Goal: Task Accomplishment & Management: Manage account settings

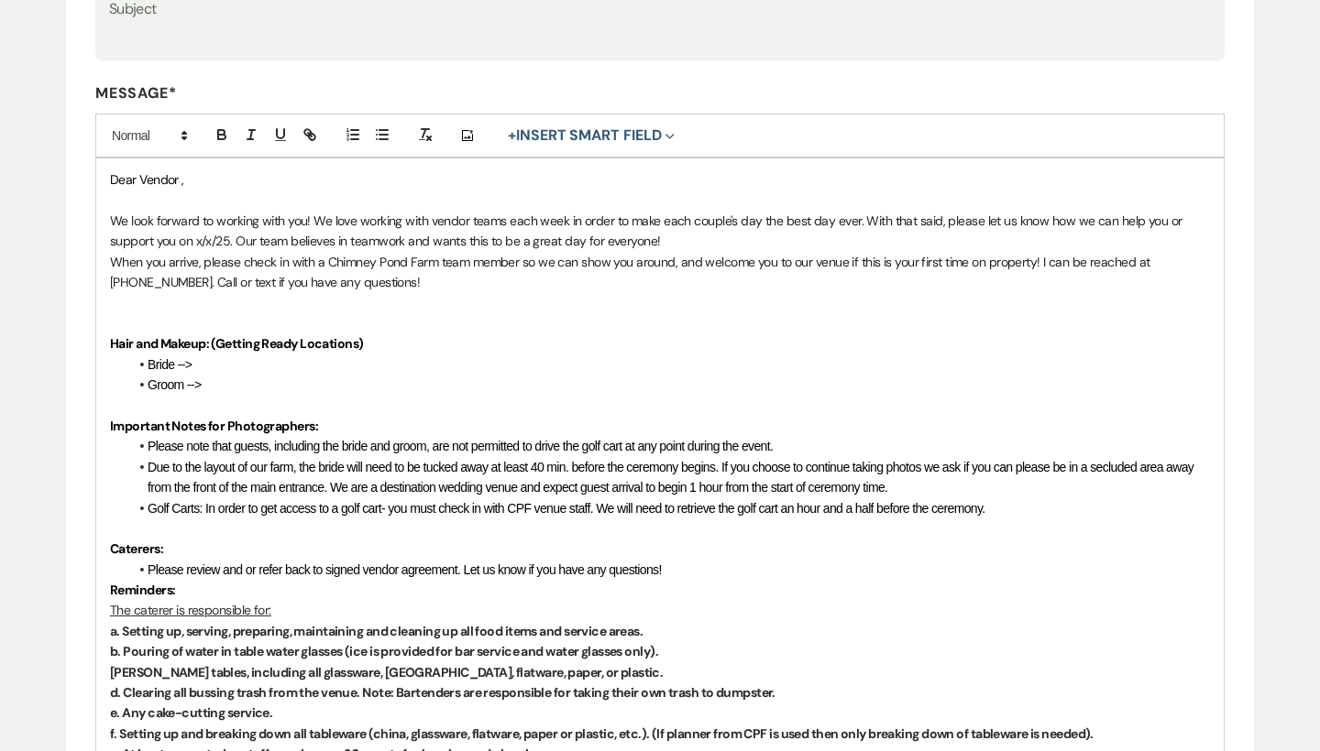
scroll to position [352, 0]
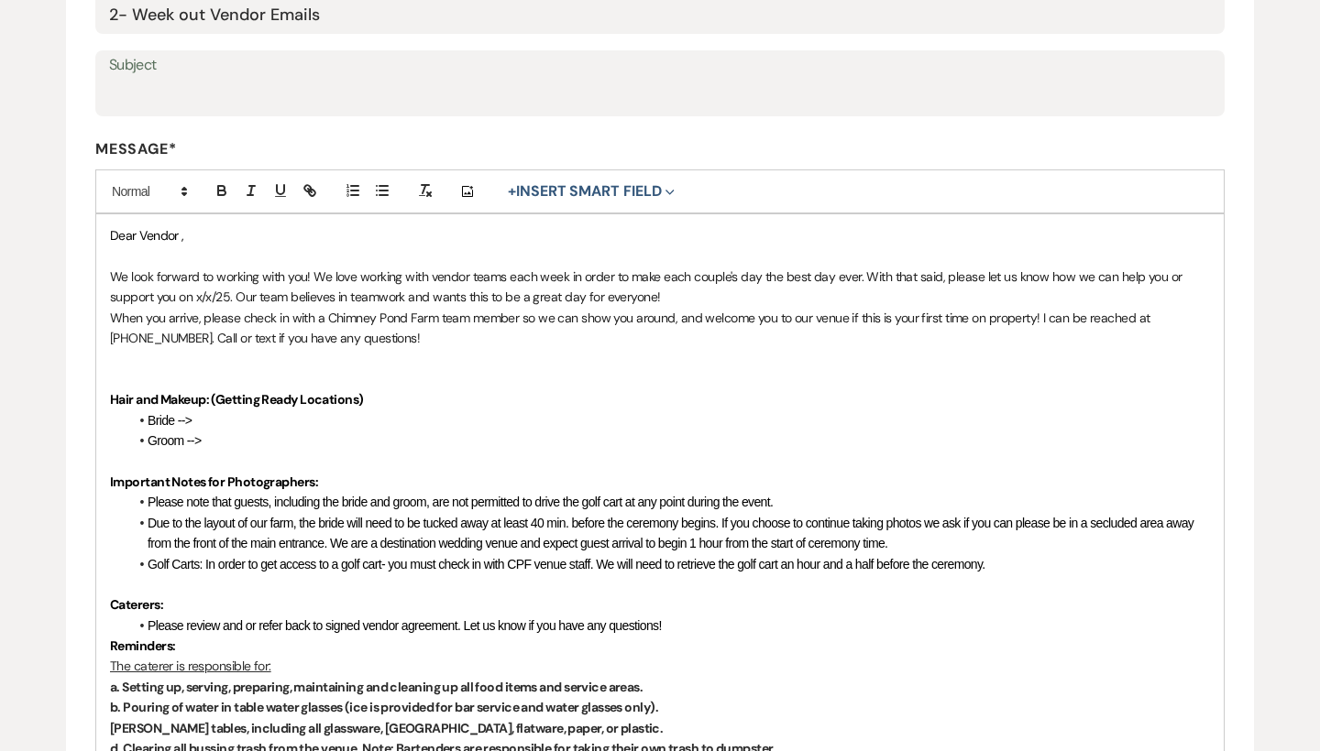
drag, startPoint x: 494, startPoint y: 398, endPoint x: 93, endPoint y: 226, distance: 436.4
click at [93, 226] on form "Edit Message Template This template was created on [DATE] * Required Template N…" at bounding box center [660, 744] width 1188 height 1837
copy div "Lore Ipsumd , Si amet consect ad elitsed doei tem! In utla etdolor magn aliqua …"
click at [302, 397] on strong "Hair and Makeup: (Getting Ready Locations)" at bounding box center [236, 399] width 253 height 16
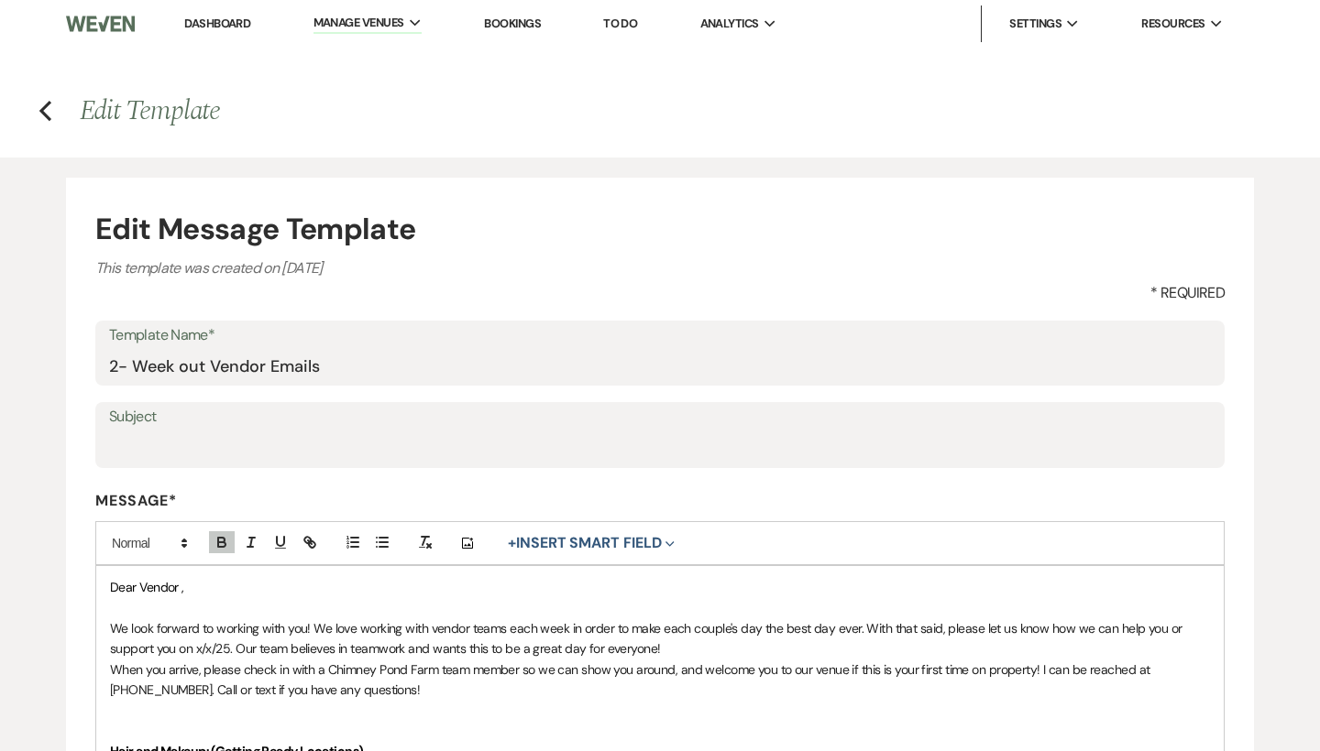
scroll to position [0, 0]
click at [231, 24] on link "Dashboard" at bounding box center [217, 24] width 66 height 16
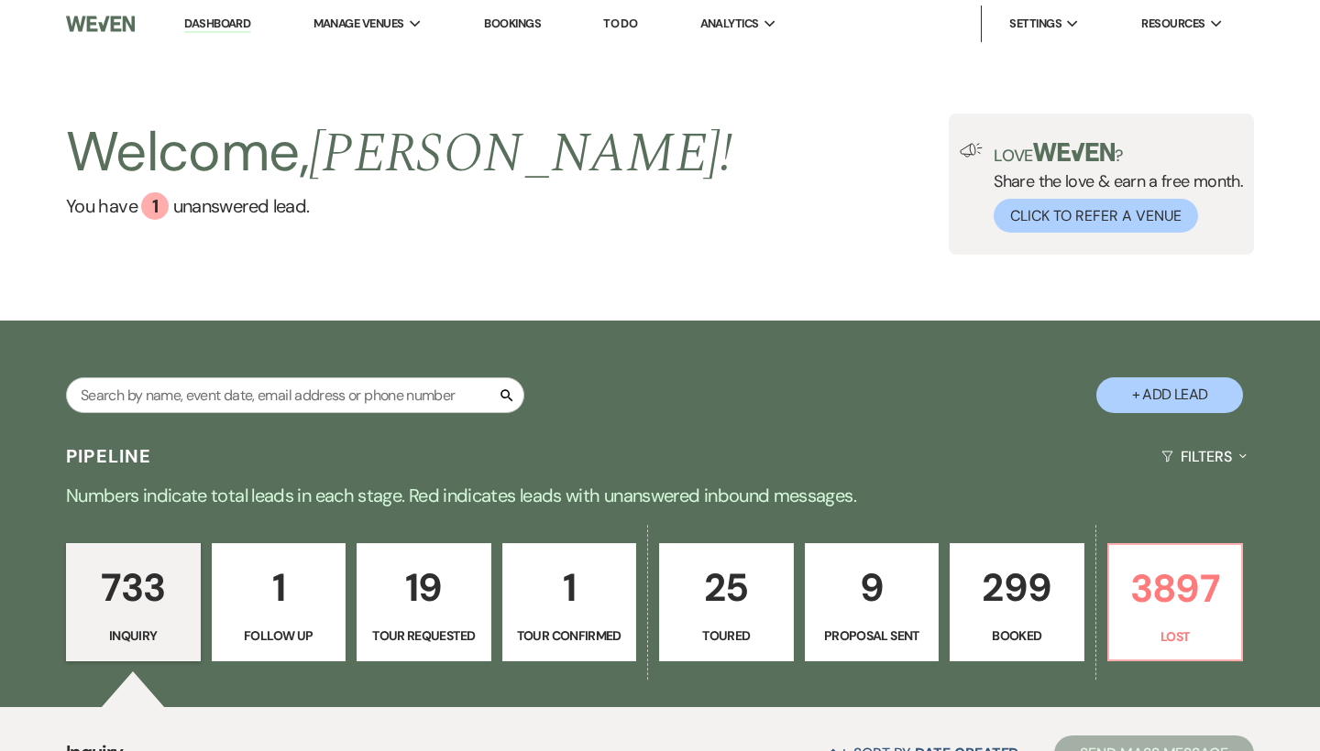
click at [993, 643] on p "Booked" at bounding box center [1016, 636] width 111 height 20
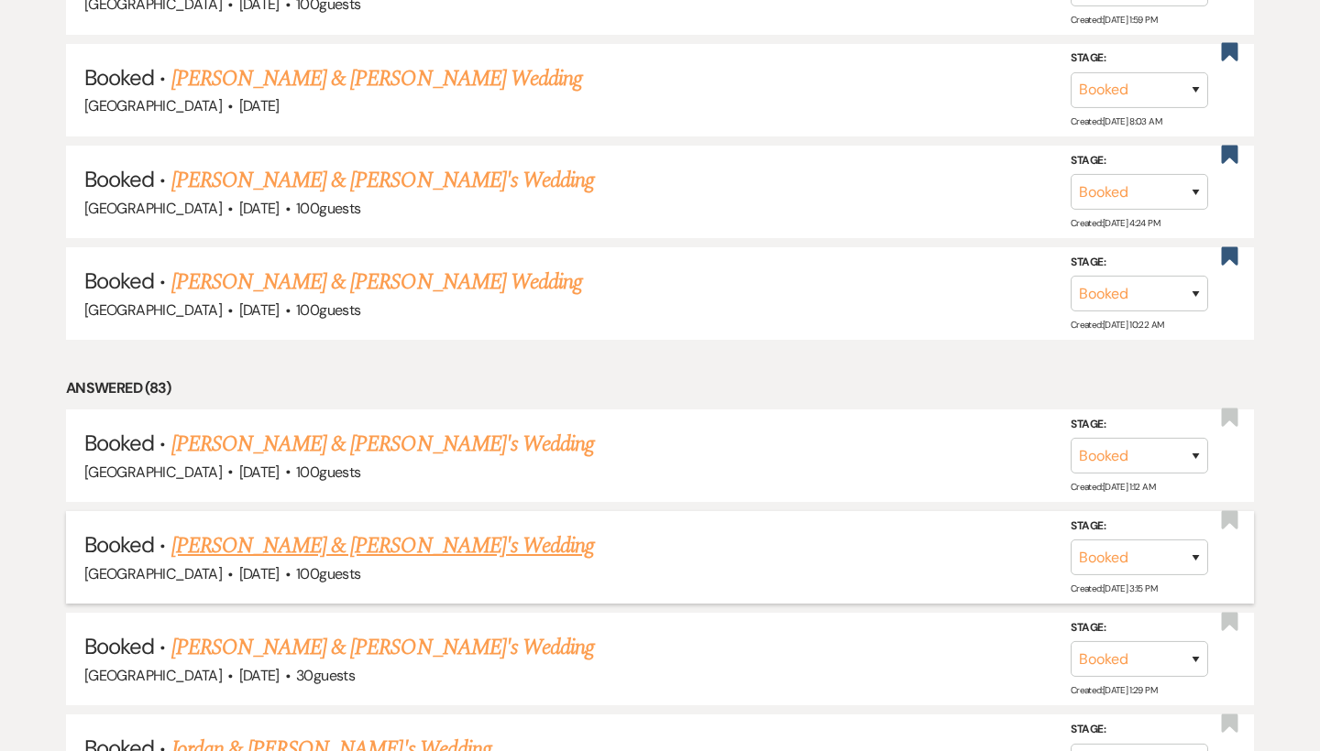
scroll to position [1440, 0]
click at [417, 529] on link "[PERSON_NAME] & [PERSON_NAME]'s Wedding" at bounding box center [382, 545] width 423 height 33
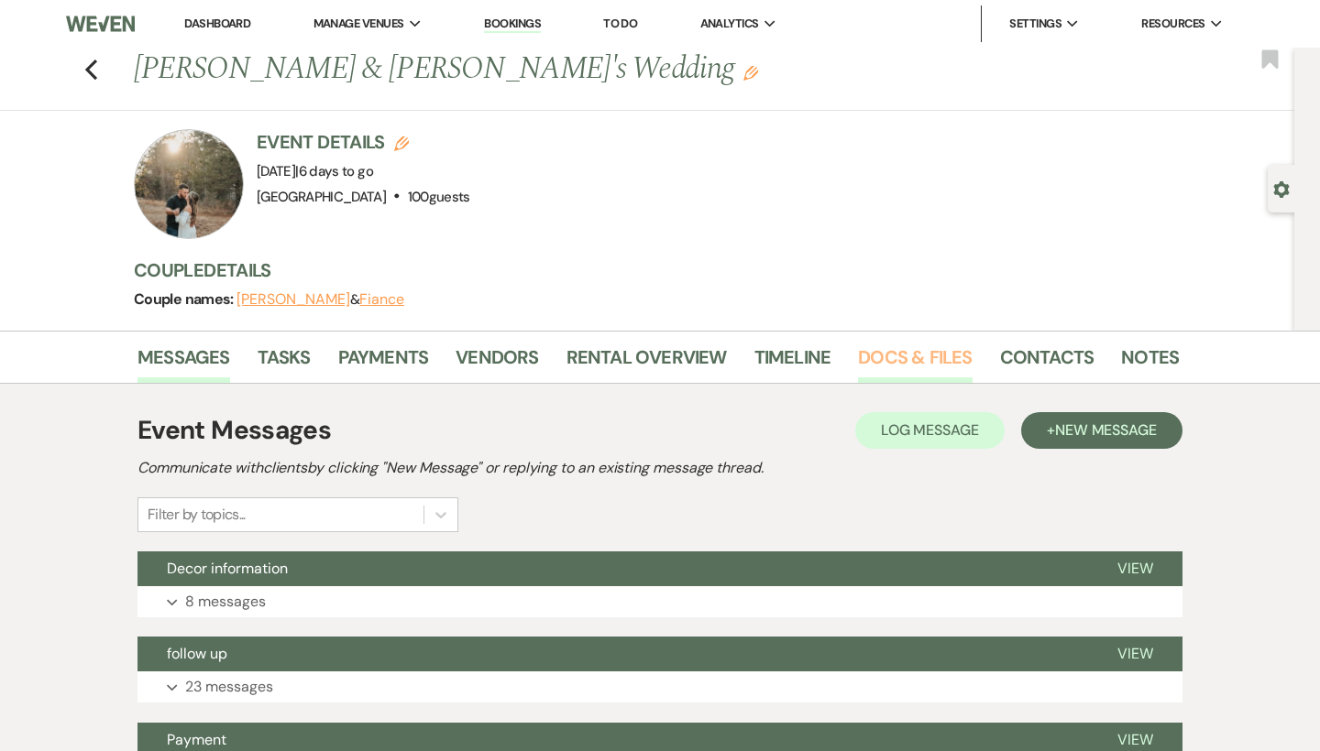
click at [909, 363] on link "Docs & Files" at bounding box center [915, 363] width 114 height 40
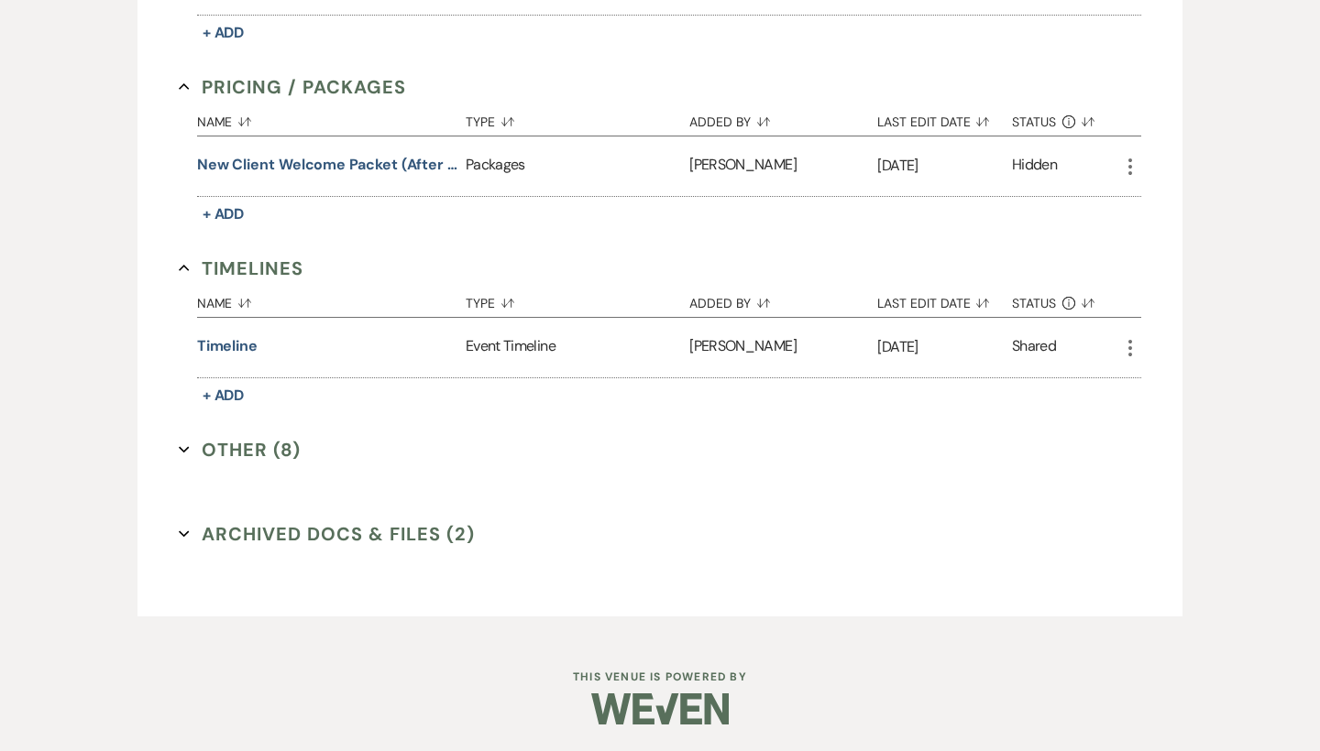
scroll to position [1107, 0]
click at [254, 457] on button "Other (8) Expand" at bounding box center [240, 450] width 122 height 27
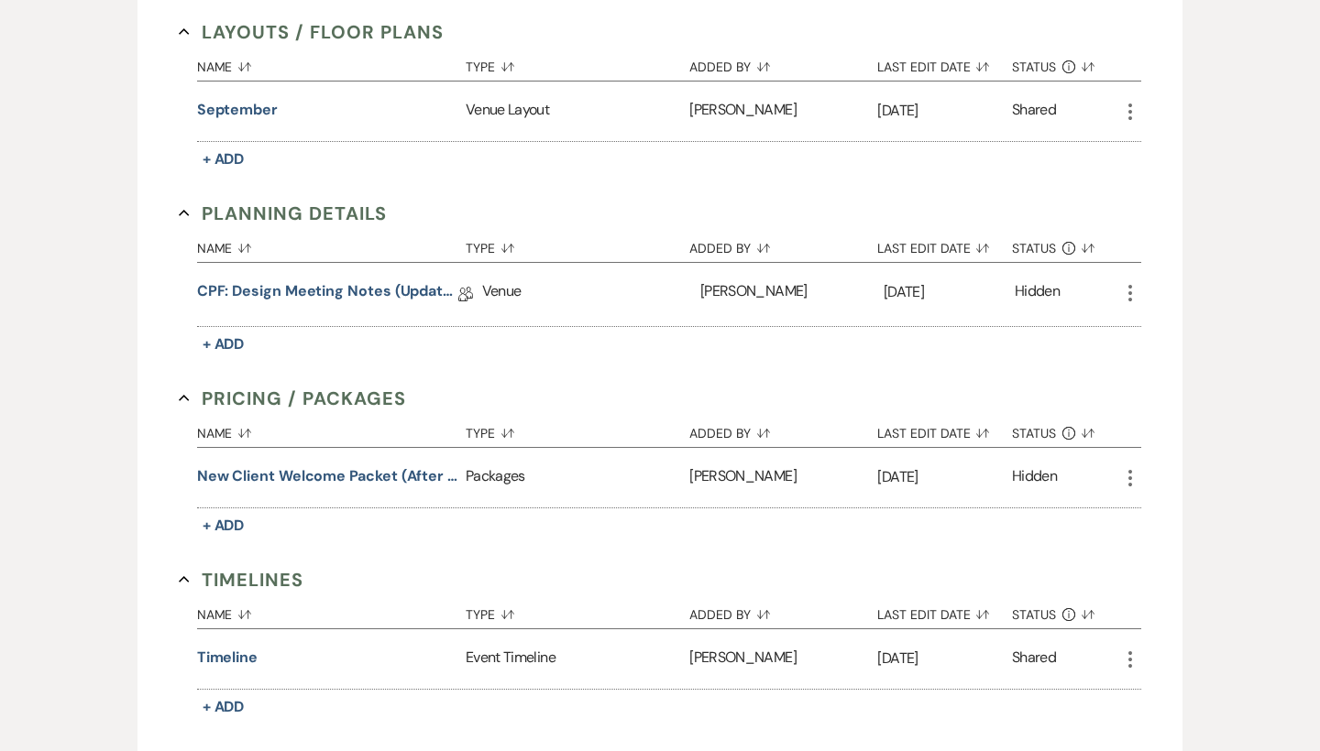
scroll to position [795, 0]
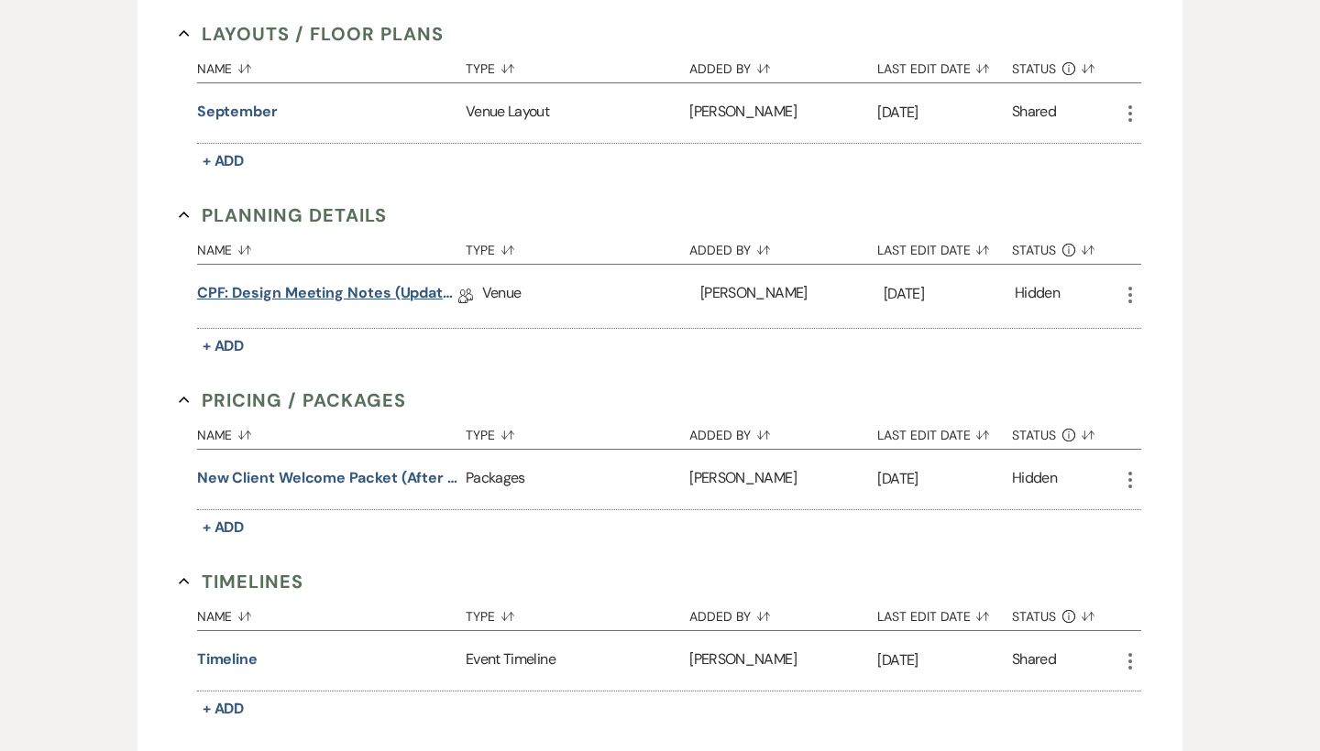
click at [342, 294] on link "CPF: Design Meeting Notes (Updated: [DATE])" at bounding box center [327, 296] width 261 height 28
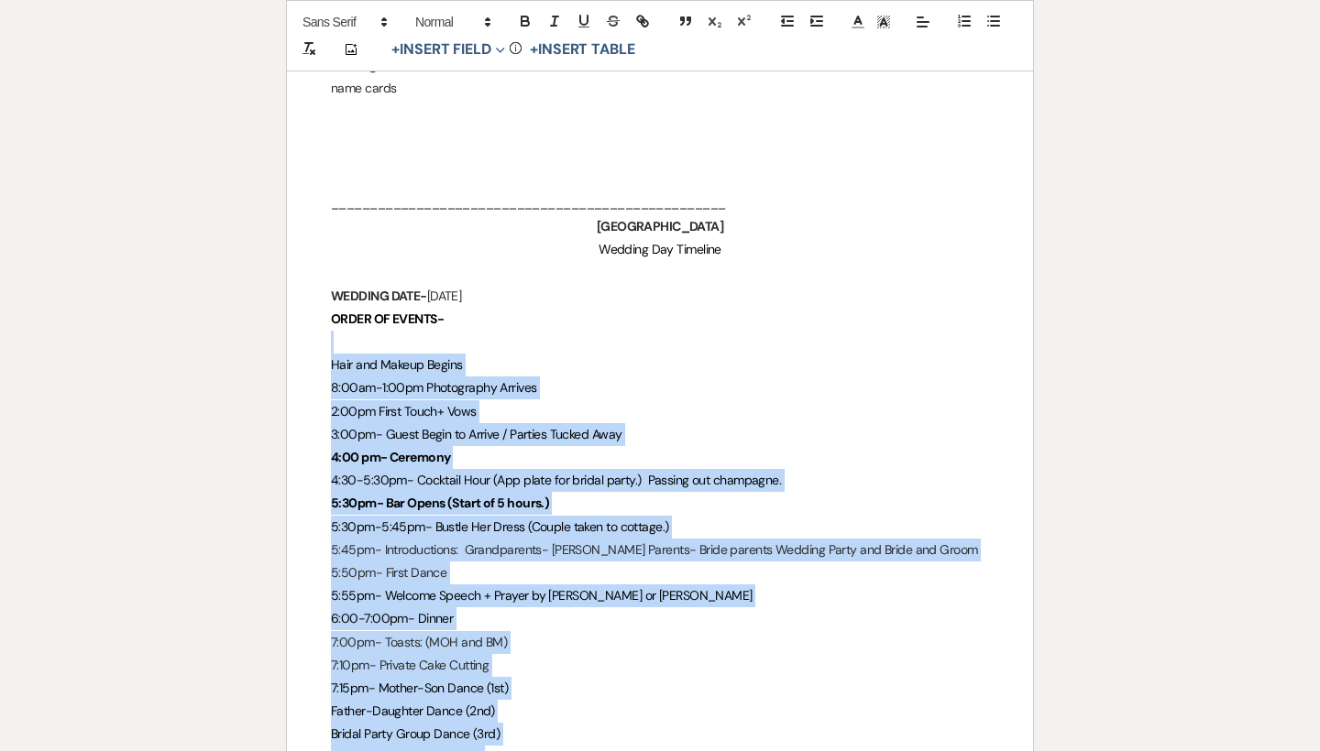
scroll to position [4277, 0]
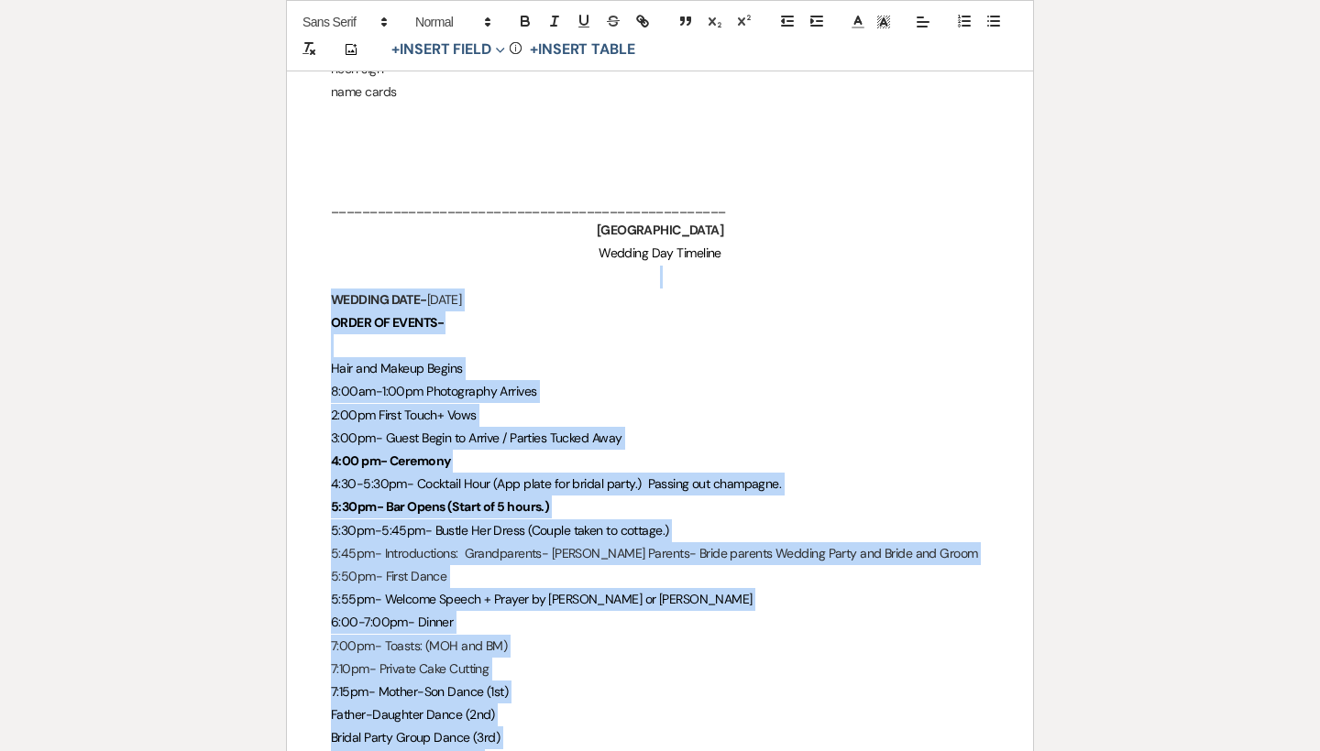
drag, startPoint x: 714, startPoint y: 469, endPoint x: 294, endPoint y: 250, distance: 473.4
copy div "WEDDING DATE- [DATE] ORDER OF EVENTS- Hair and Makeup Begins 8:00am-1:00pm Phot…"
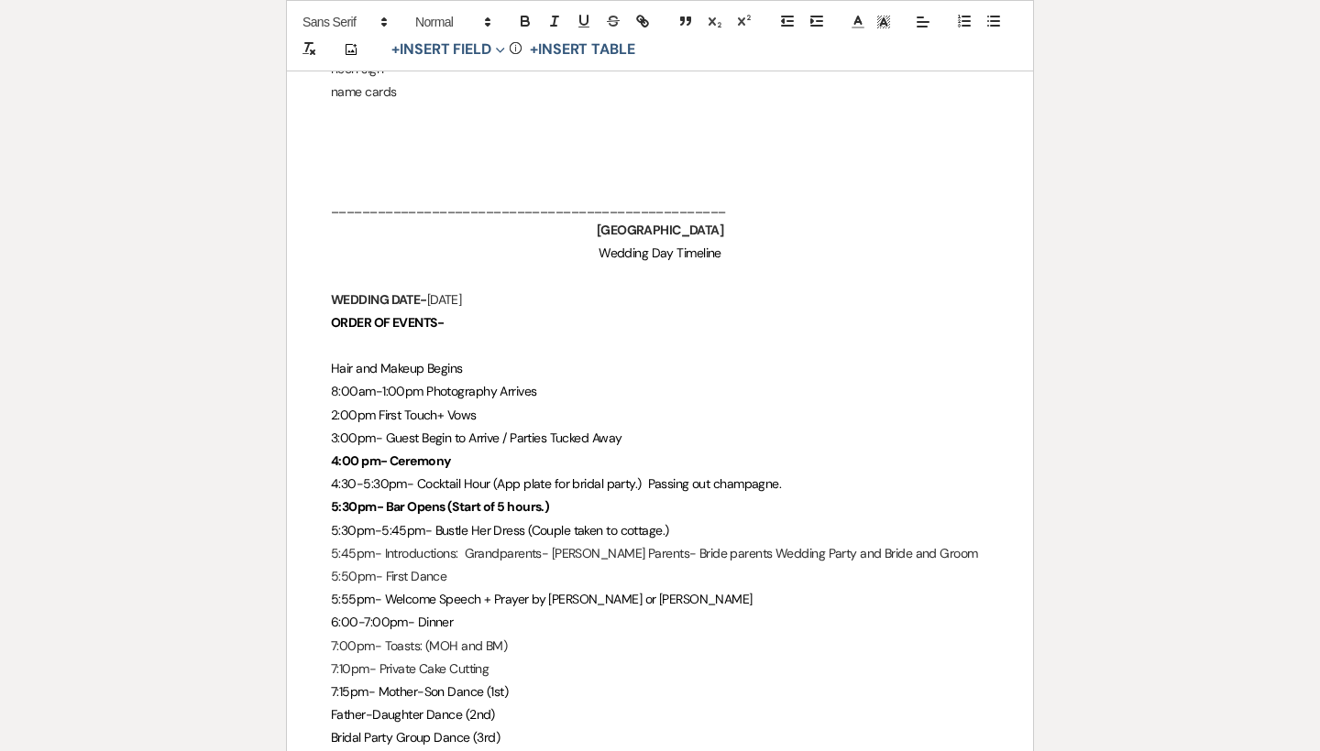
click at [537, 543] on p "5:45pm- Introductions: Grandparents- [PERSON_NAME] Parents- Bride parents Weddi…" at bounding box center [660, 554] width 658 height 23
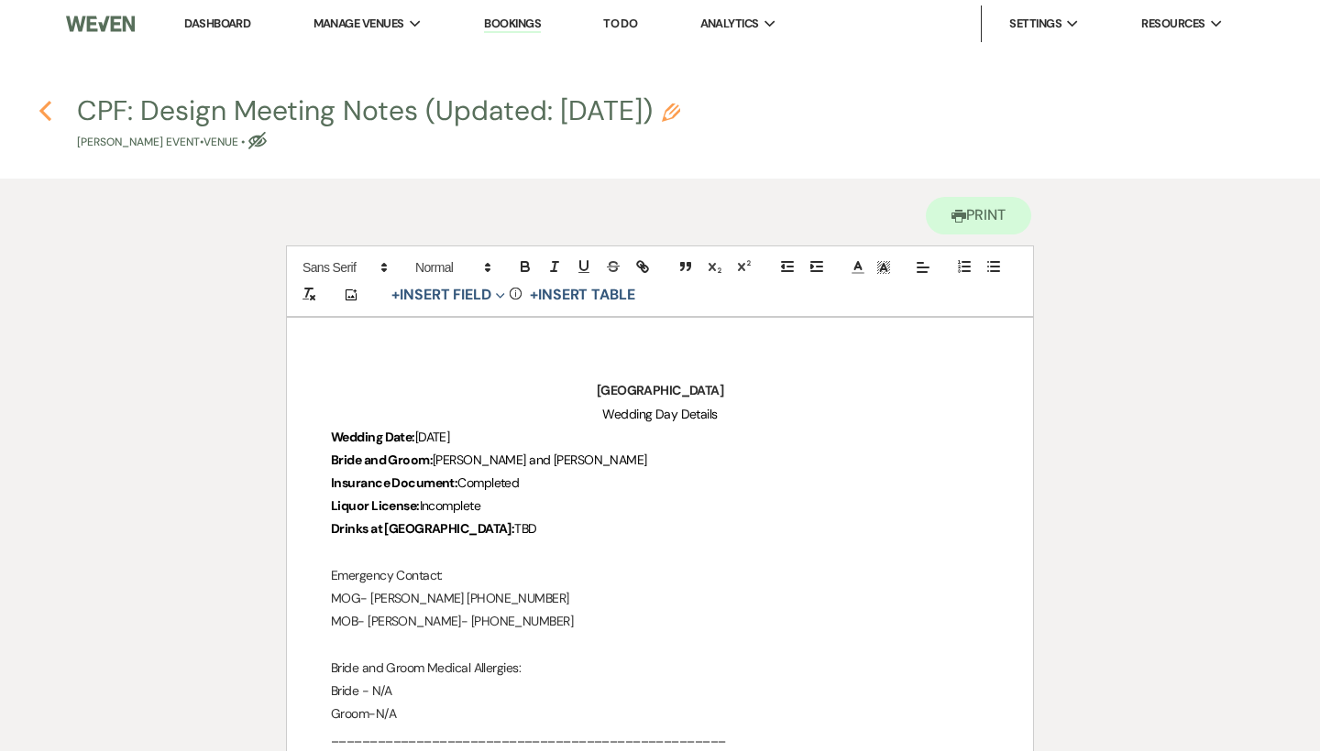
scroll to position [0, 0]
click at [40, 110] on use "button" at bounding box center [45, 111] width 12 height 20
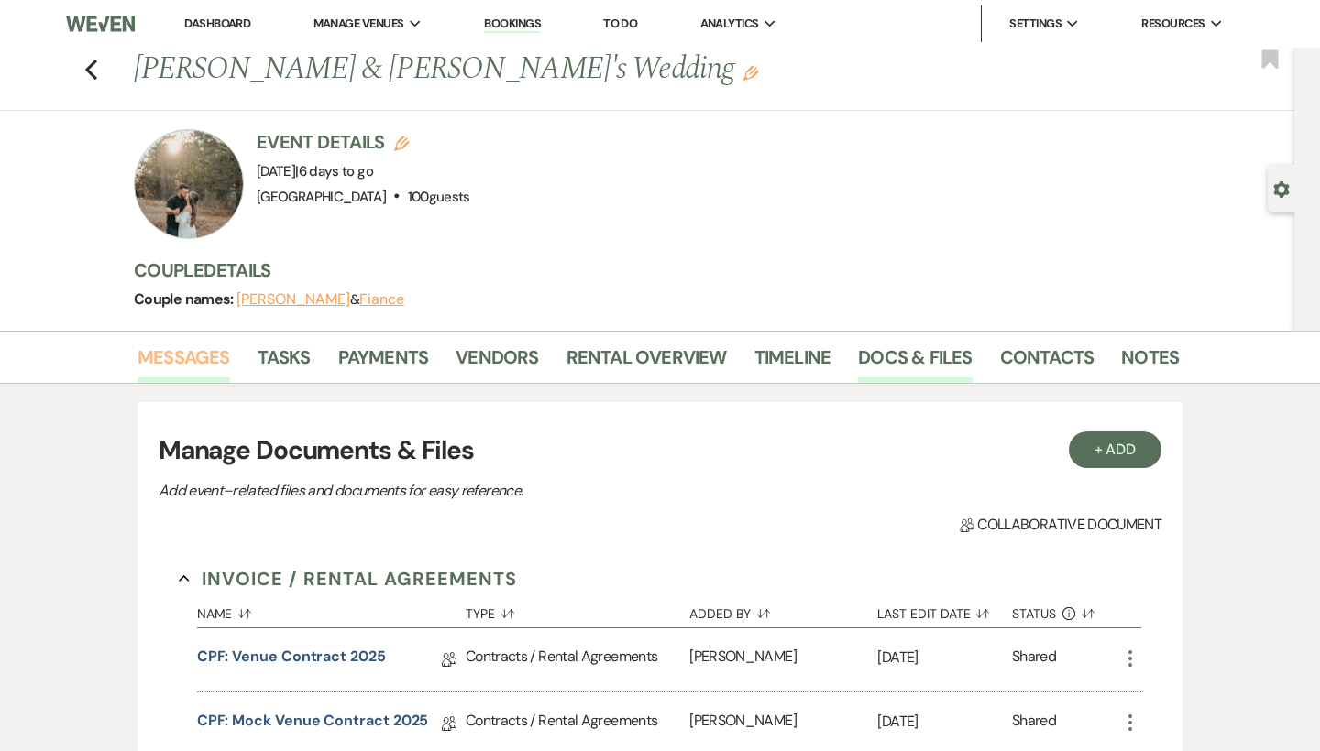
click at [187, 359] on link "Messages" at bounding box center [183, 363] width 93 height 40
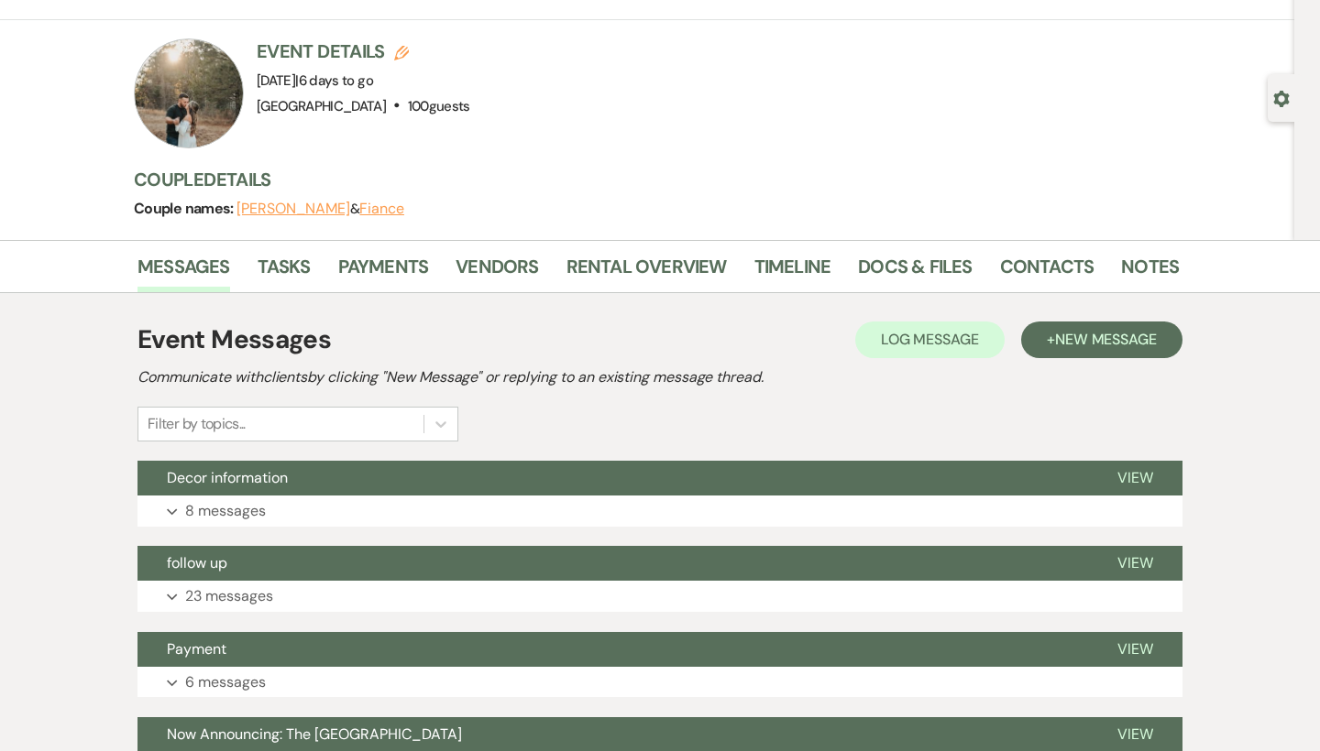
scroll to position [206, 0]
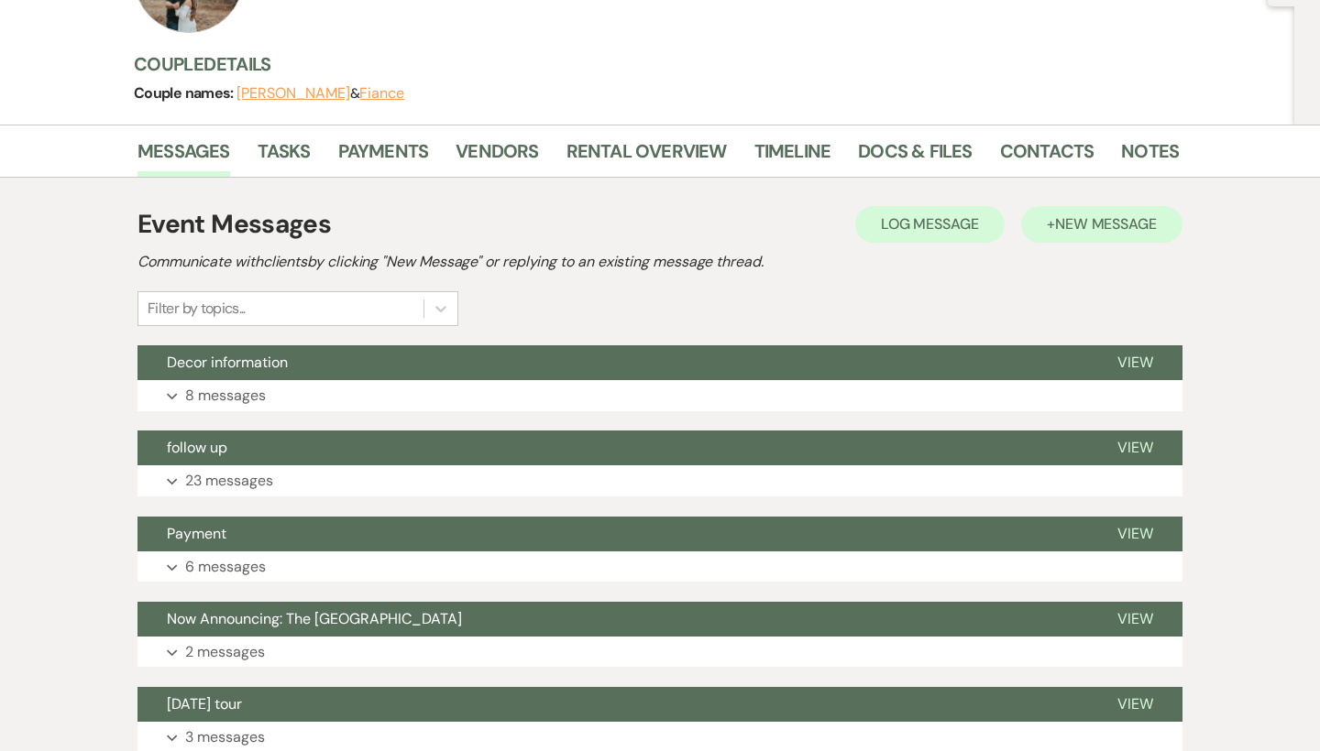
click at [1114, 236] on button "+ New Message" at bounding box center [1101, 224] width 161 height 37
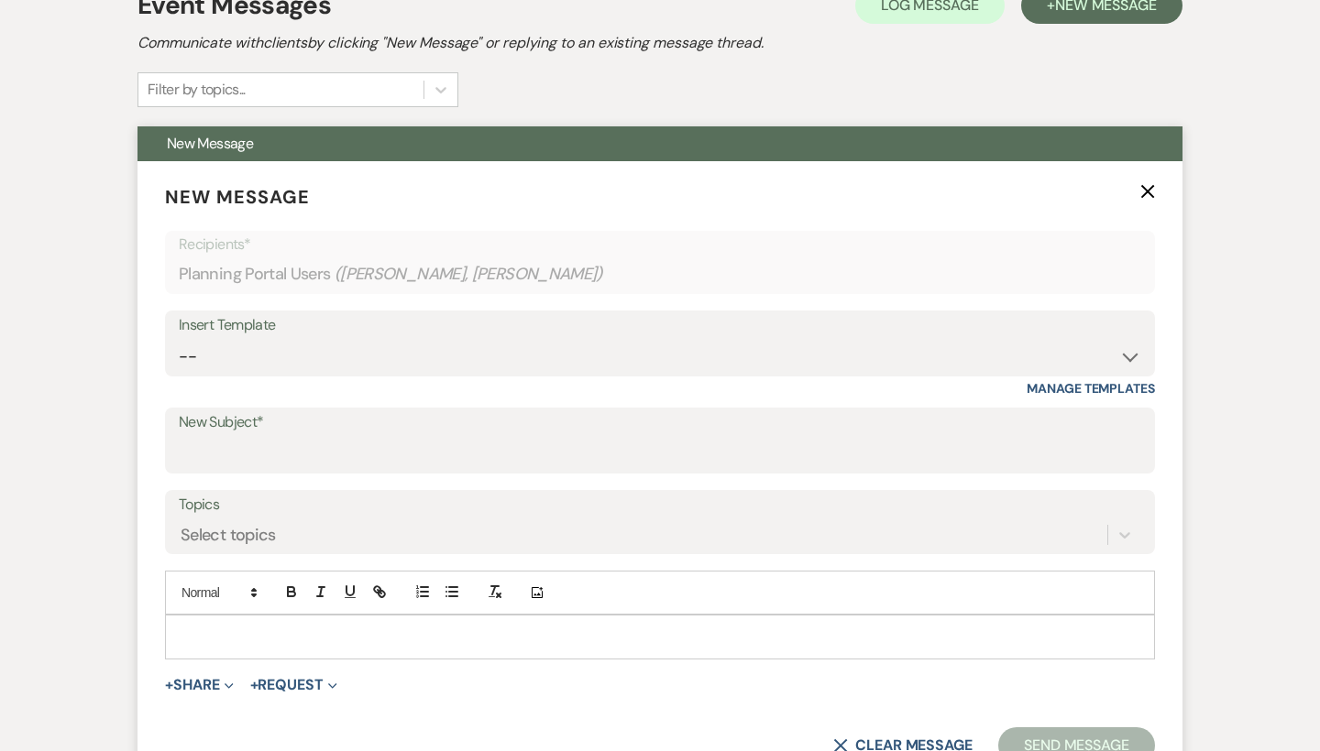
scroll to position [457, 0]
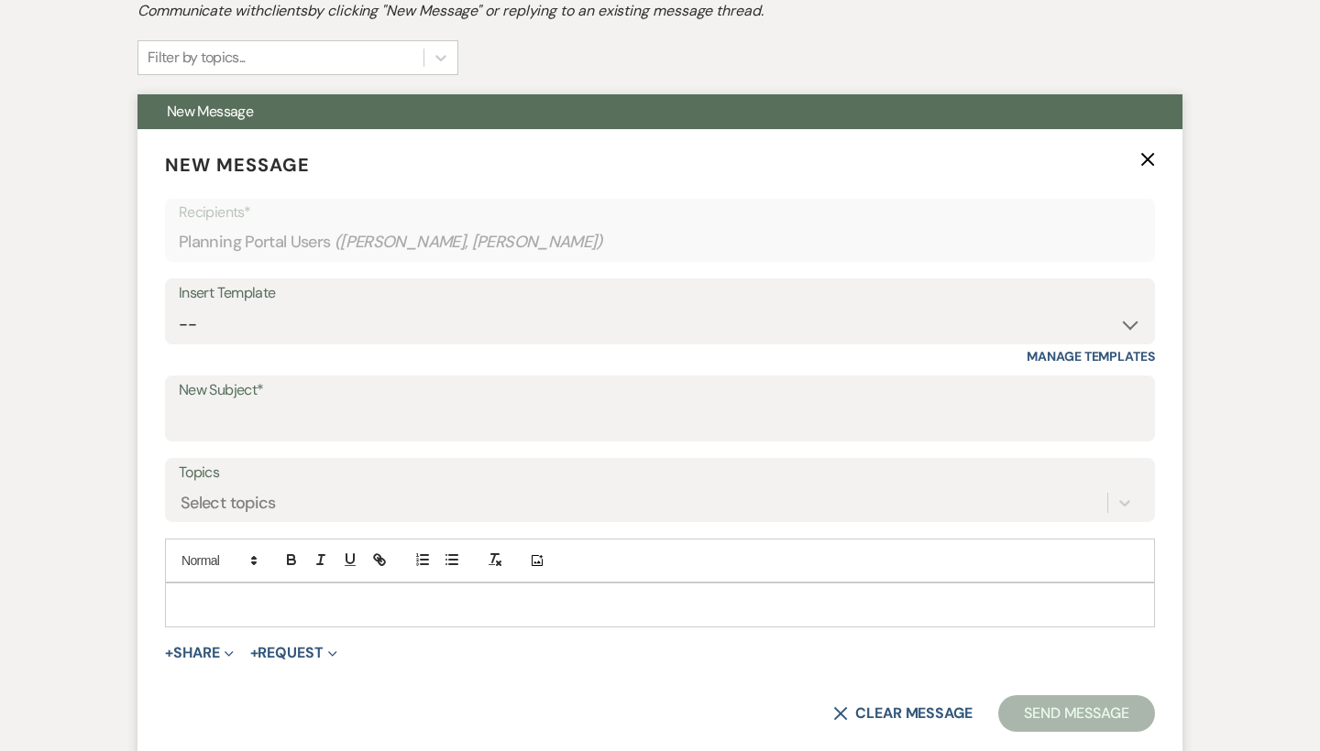
click at [316, 616] on div at bounding box center [660, 605] width 988 height 42
click at [284, 414] on input "New Subject*" at bounding box center [660, 422] width 962 height 36
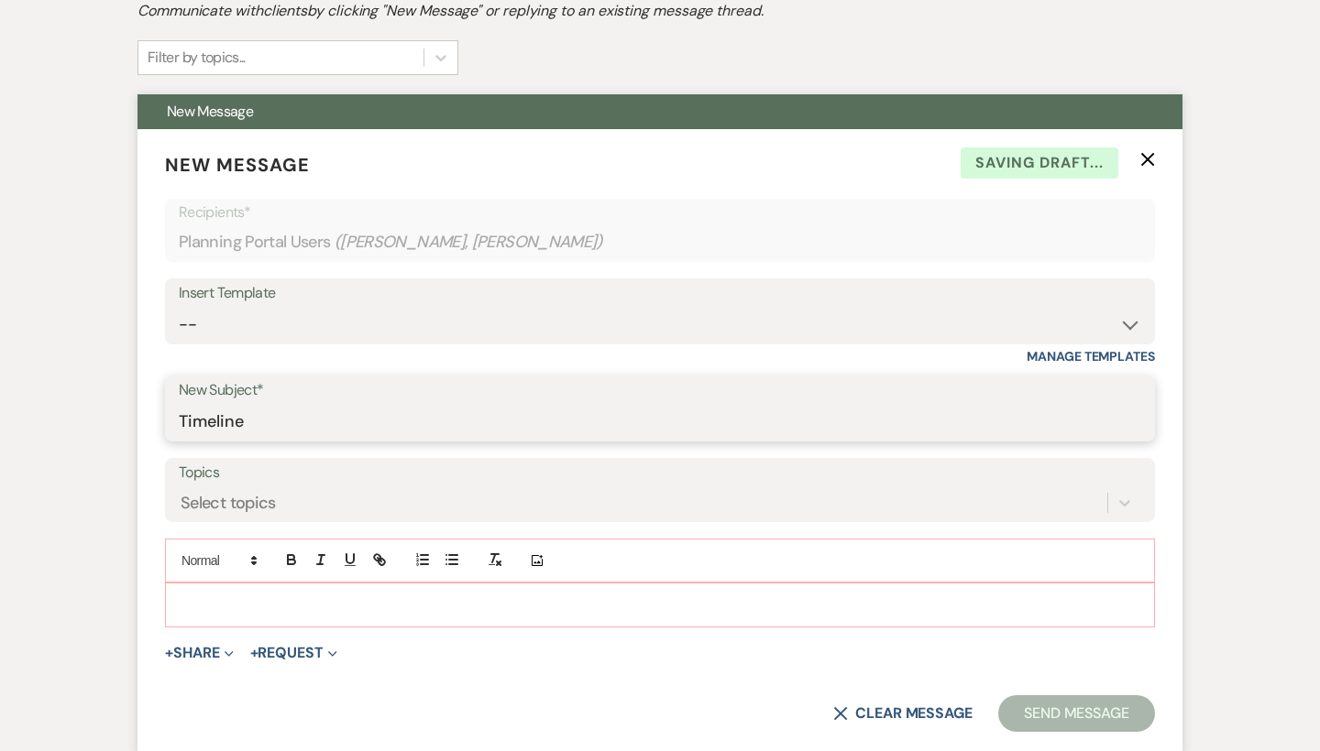
type input "Timeline"
click at [265, 618] on div at bounding box center [660, 605] width 988 height 42
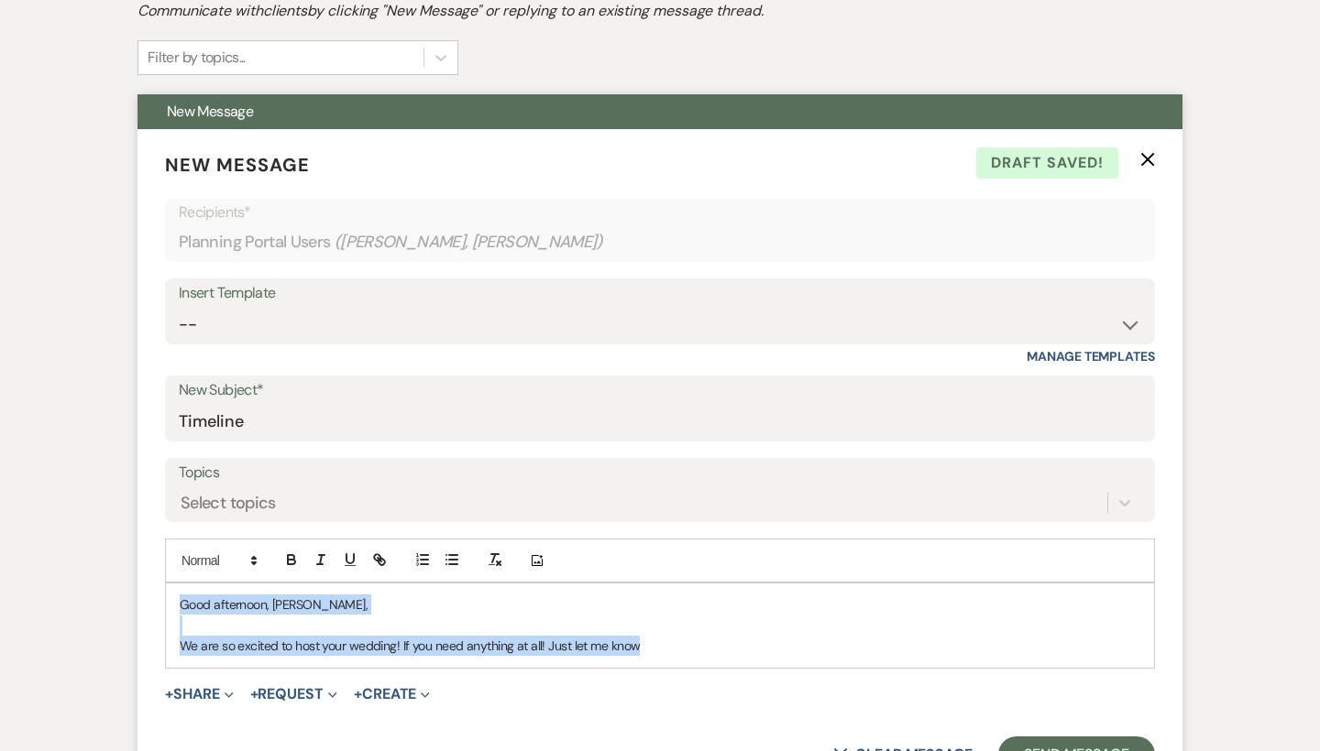
drag, startPoint x: 663, startPoint y: 645, endPoint x: 156, endPoint y: 589, distance: 510.8
click at [156, 589] on form "New Message X Draft saved! Recipients* Planning Portal Users ( [PERSON_NAME], […" at bounding box center [659, 462] width 1045 height 666
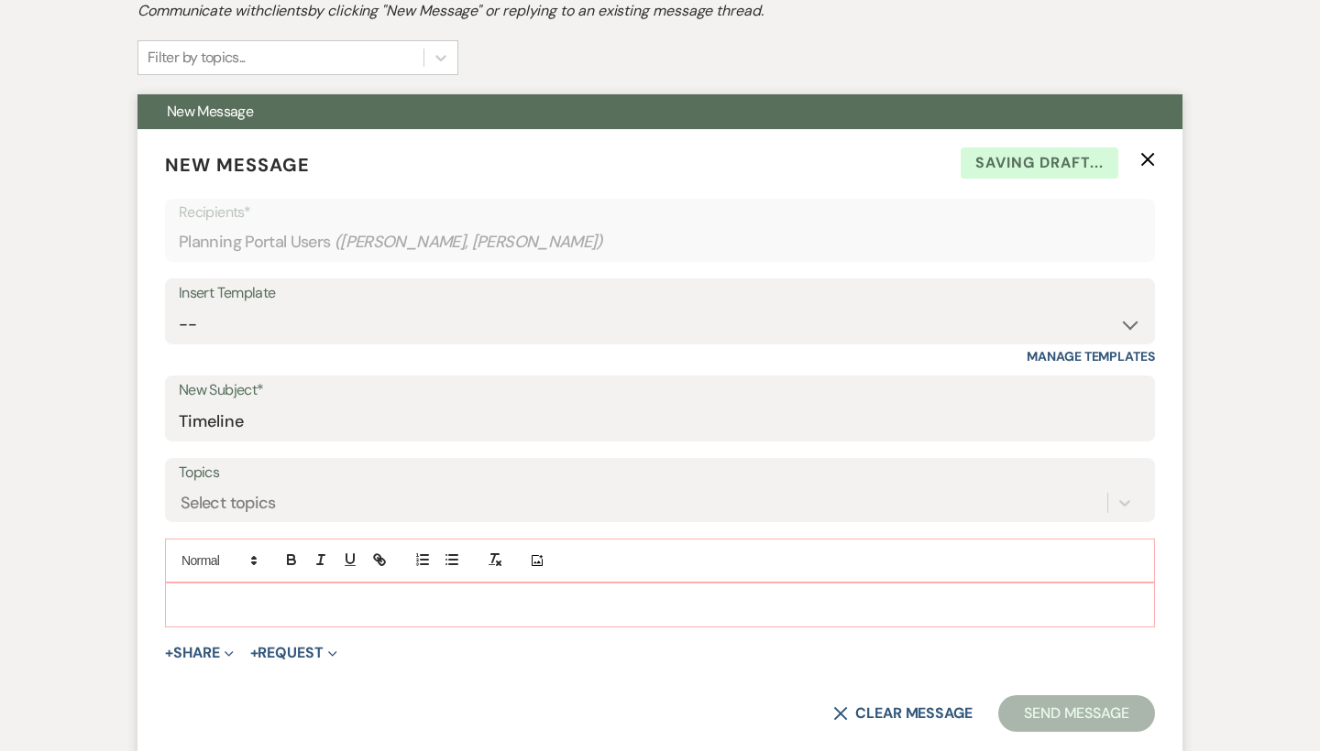
click at [1142, 158] on icon "X" at bounding box center [1147, 159] width 15 height 15
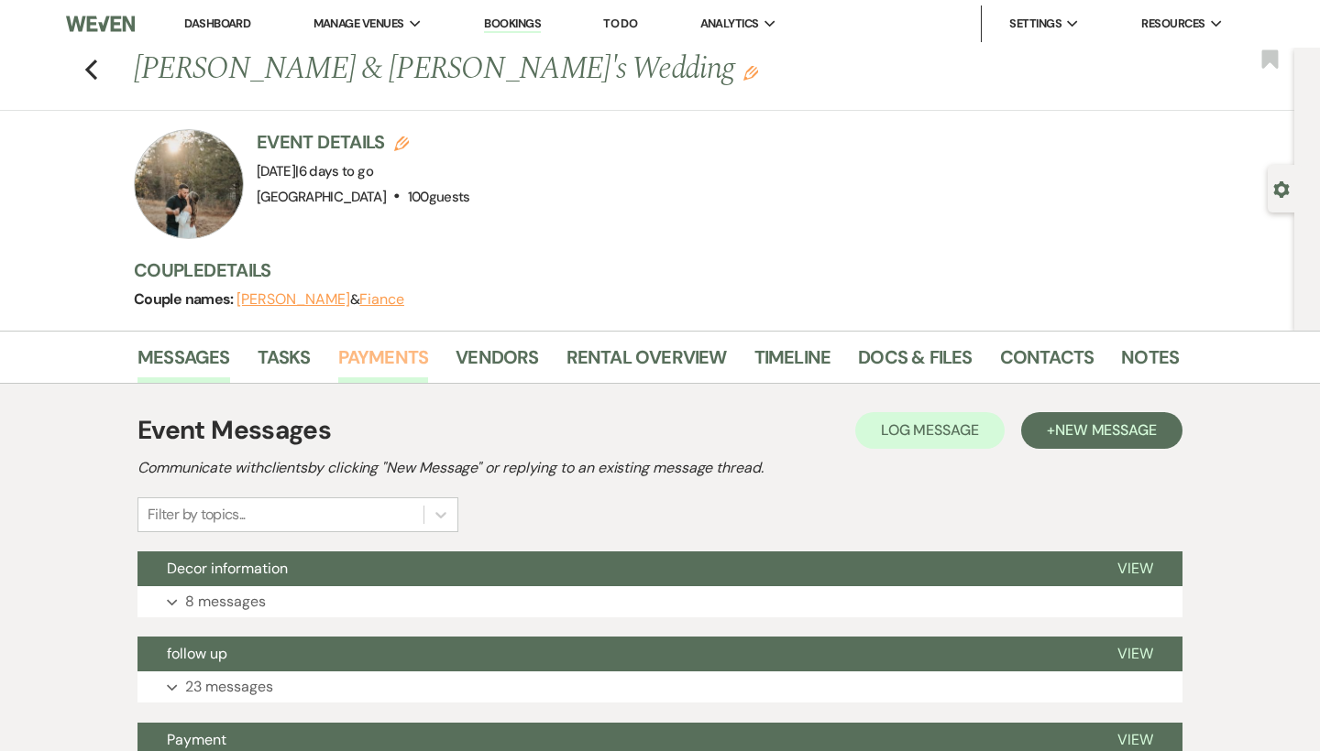
scroll to position [0, 0]
click at [528, 374] on link "Vendors" at bounding box center [496, 363] width 82 height 40
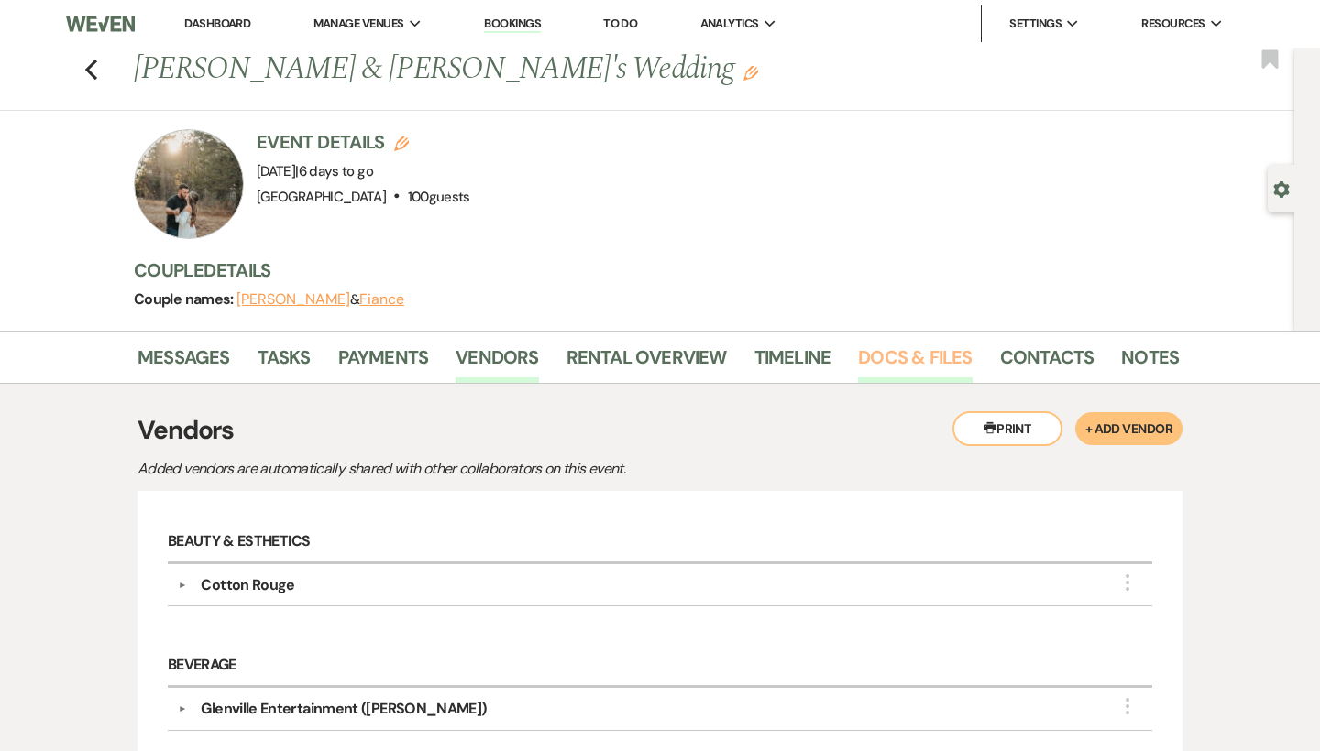
click at [922, 372] on link "Docs & Files" at bounding box center [915, 363] width 114 height 40
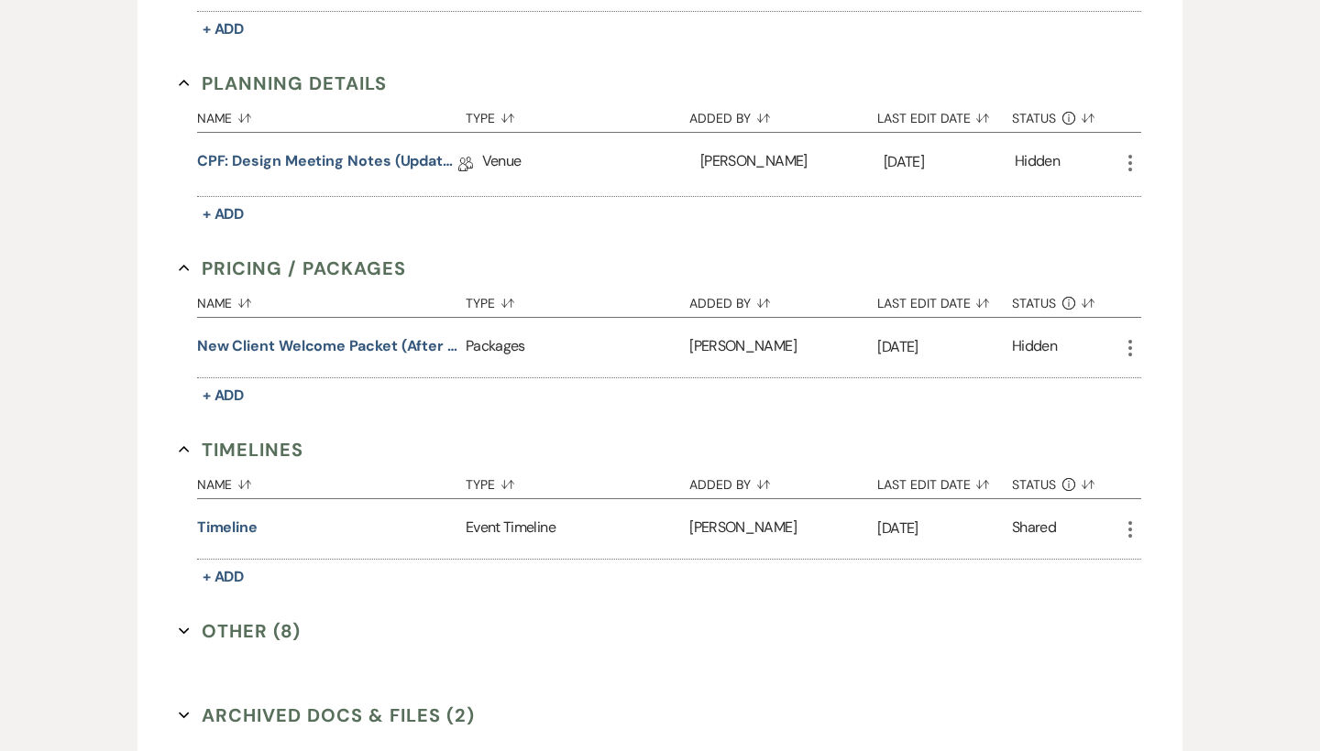
scroll to position [925, 0]
click at [379, 165] on link "CPF: Design Meeting Notes (Updated: [DATE])" at bounding box center [327, 166] width 261 height 28
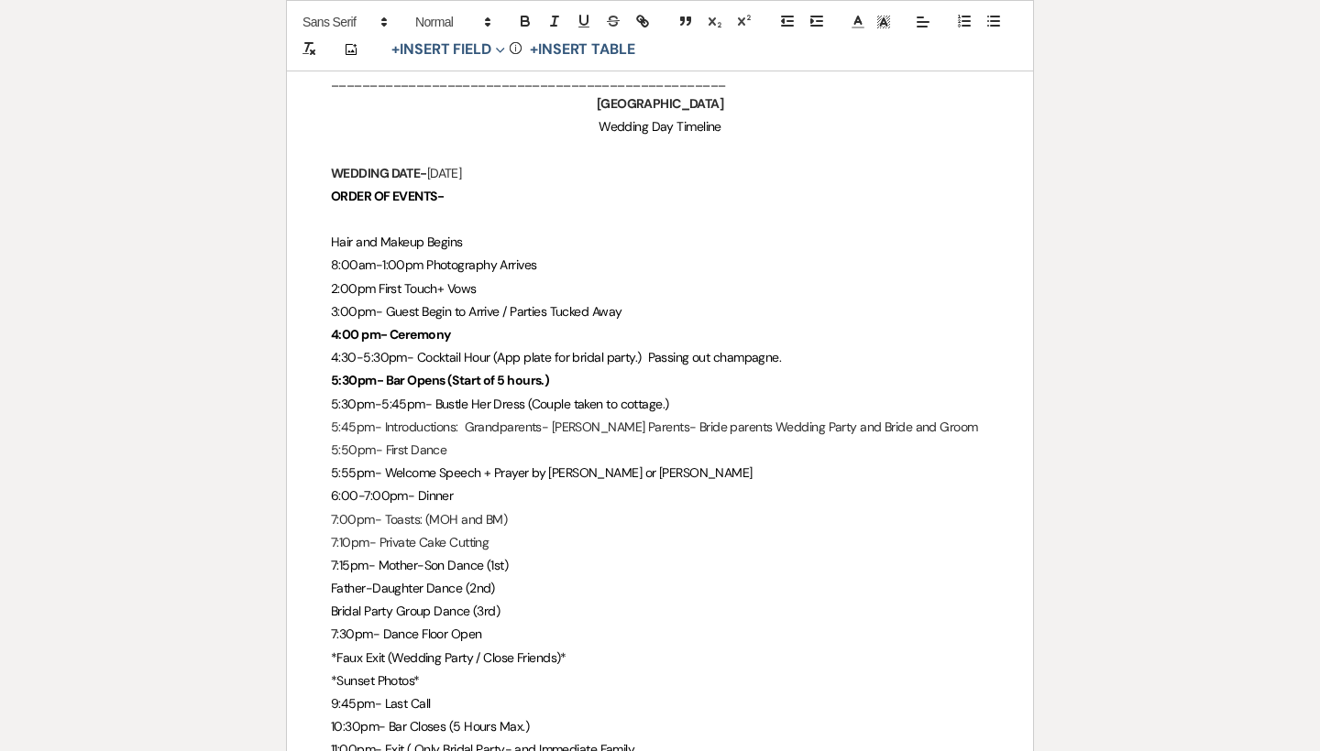
scroll to position [4400, 0]
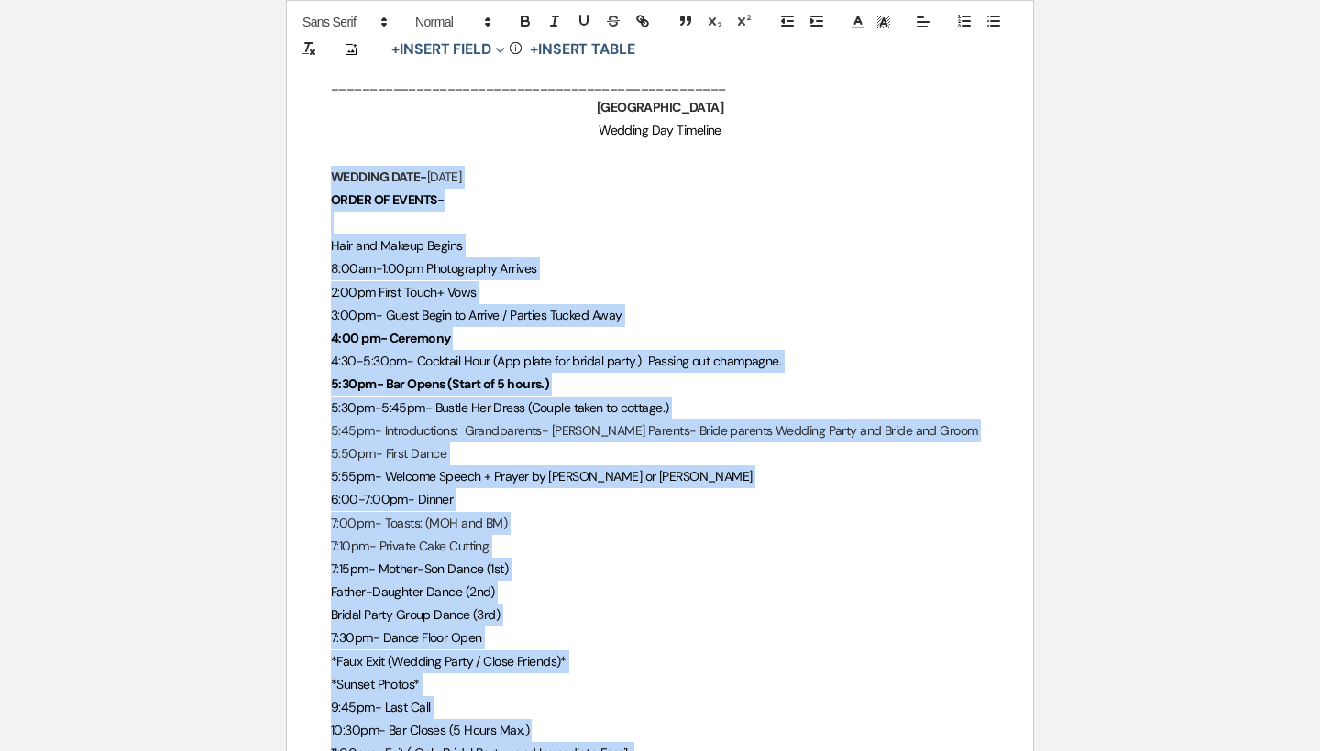
drag, startPoint x: 675, startPoint y: 451, endPoint x: 307, endPoint y: 138, distance: 483.1
copy div "WEDDING DATE- [DATE] ORDER OF EVENTS- Hair and Makeup Begins 8:00am-1:00pm Phot…"
click at [579, 488] on p "6:00-7:00pm- Dinner" at bounding box center [660, 499] width 658 height 23
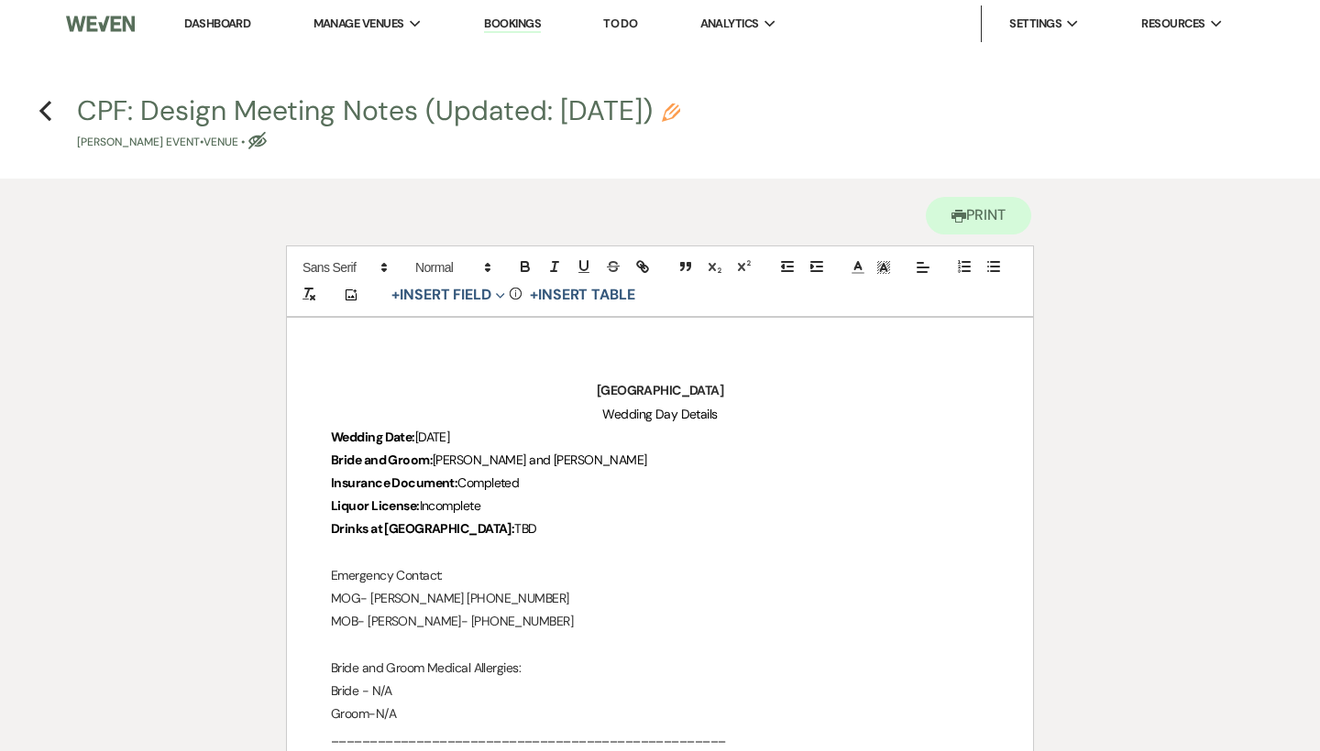
scroll to position [0, 0]
click at [45, 115] on use "button" at bounding box center [45, 111] width 12 height 20
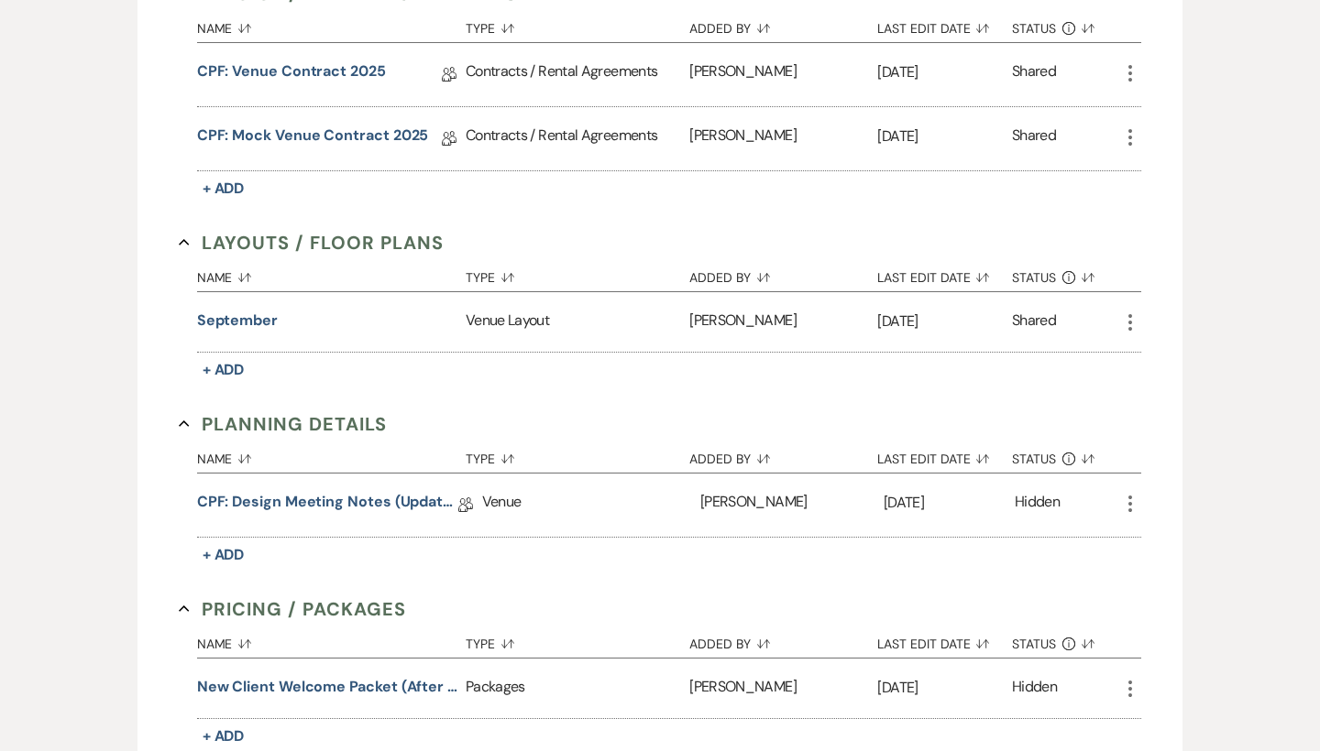
scroll to position [572, 0]
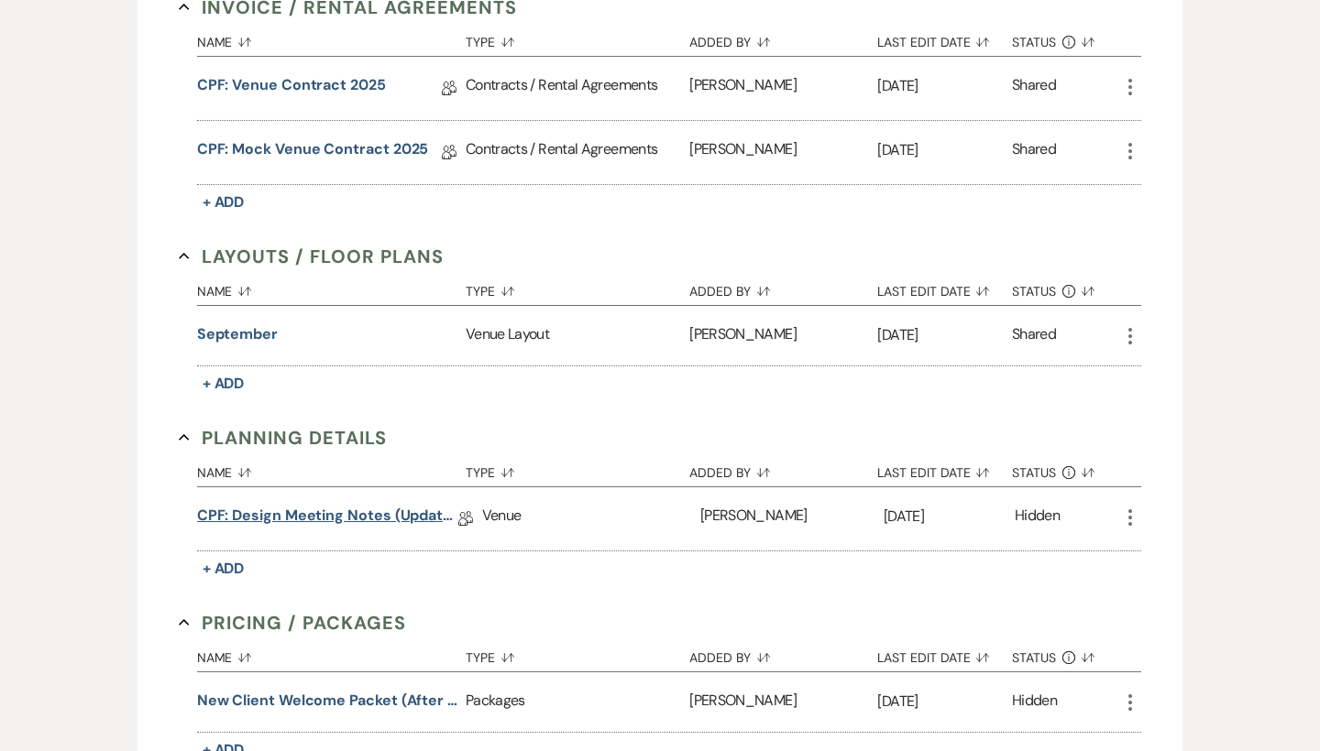
click at [401, 525] on link "CPF: Design Meeting Notes (Updated: [DATE])" at bounding box center [327, 519] width 261 height 28
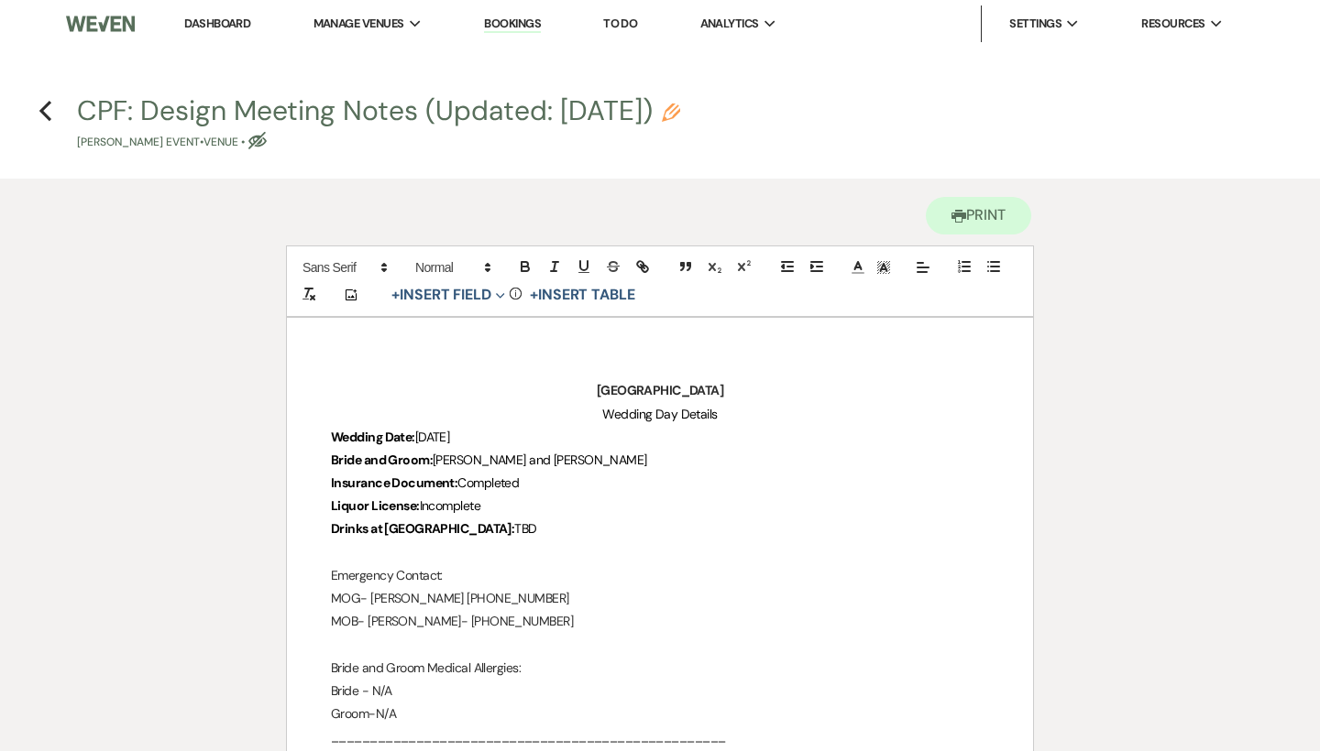
click at [534, 501] on p "Liquor License: Incomplete" at bounding box center [660, 506] width 658 height 23
click at [50, 114] on icon "Previous" at bounding box center [45, 111] width 14 height 22
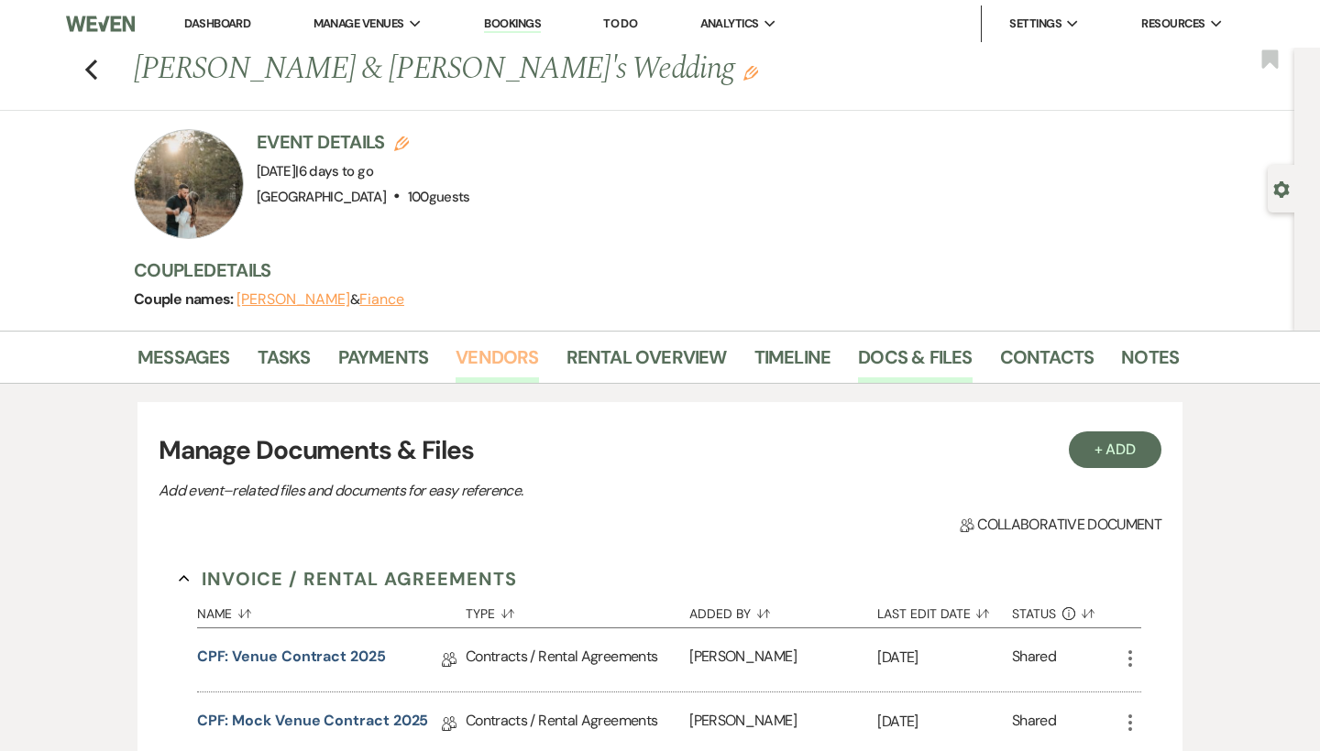
click at [503, 358] on link "Vendors" at bounding box center [496, 363] width 82 height 40
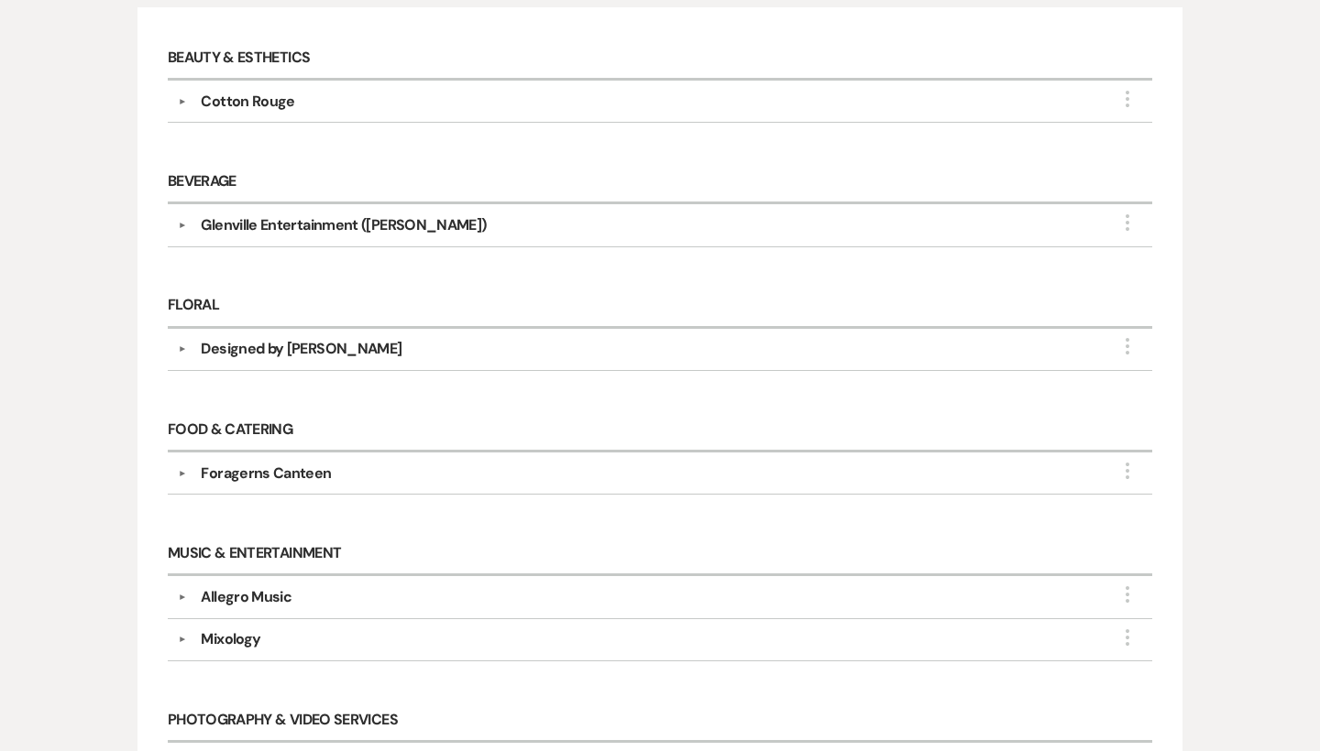
scroll to position [505, 0]
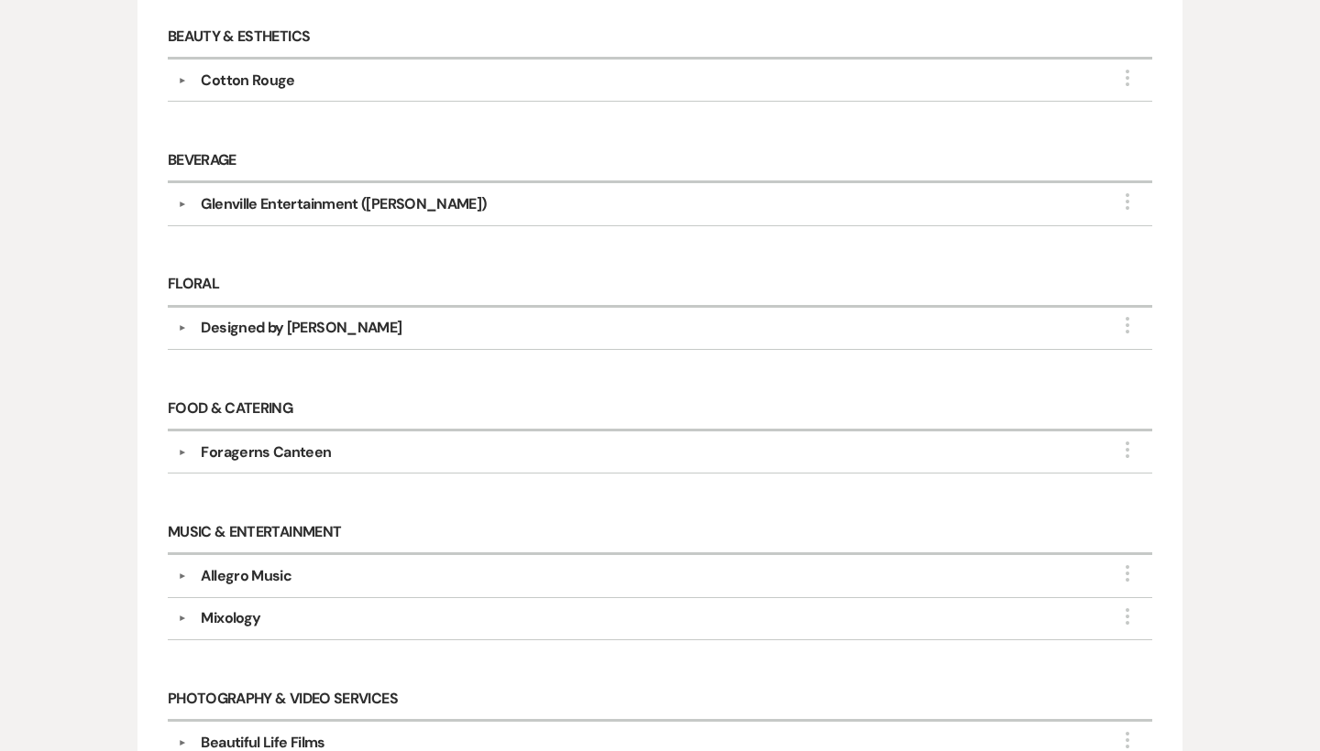
click at [280, 312] on div "▼ Designed by [PERSON_NAME] More Company Contact Information: Compass [DOMAIN_N…" at bounding box center [660, 329] width 984 height 42
click at [281, 322] on div "Designed by [PERSON_NAME]" at bounding box center [301, 328] width 201 height 22
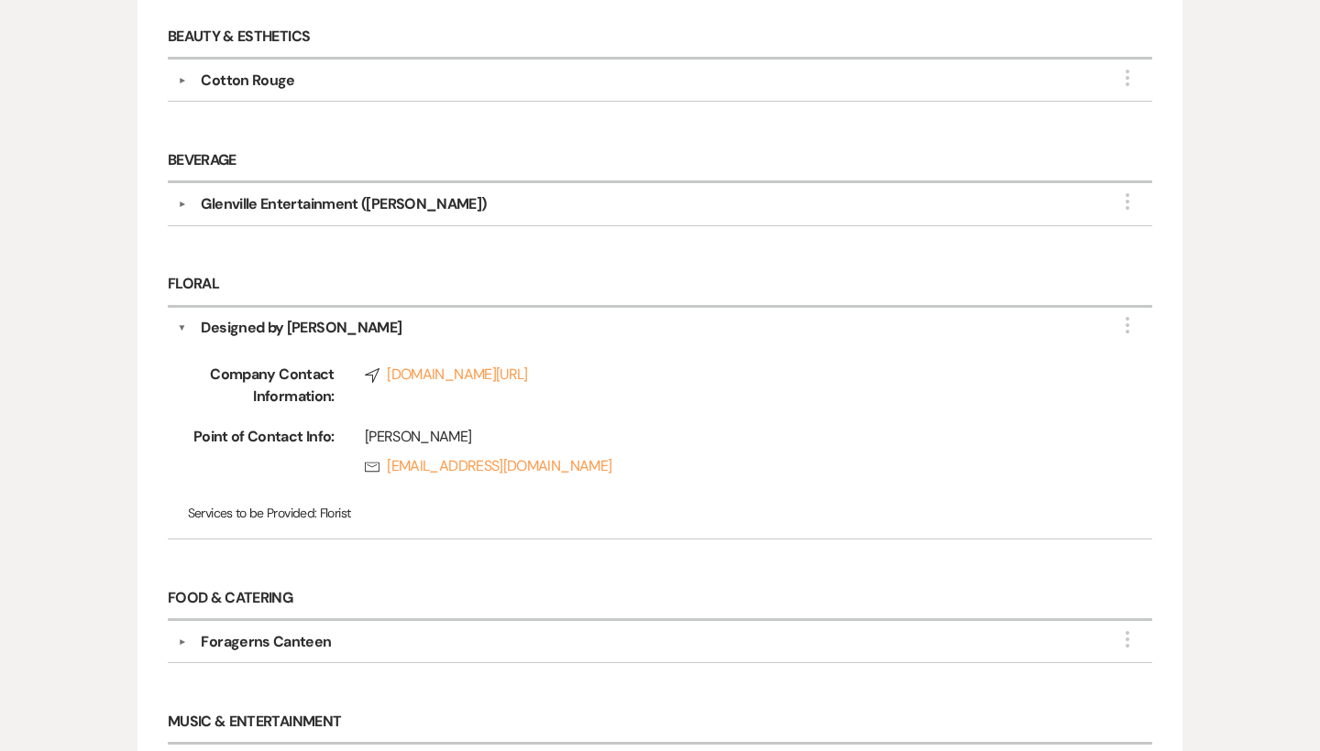
click at [294, 625] on div "▼ Foragerns Canteen More Company Contact Information: Phone [PHONE_NUMBER] Comp…" at bounding box center [660, 642] width 984 height 42
click at [295, 653] on div "▼ Foragerns Canteen More Company Contact Information: Phone [PHONE_NUMBER] Comp…" at bounding box center [660, 642] width 984 height 42
click at [295, 635] on div "Foragerns Canteen" at bounding box center [266, 642] width 130 height 22
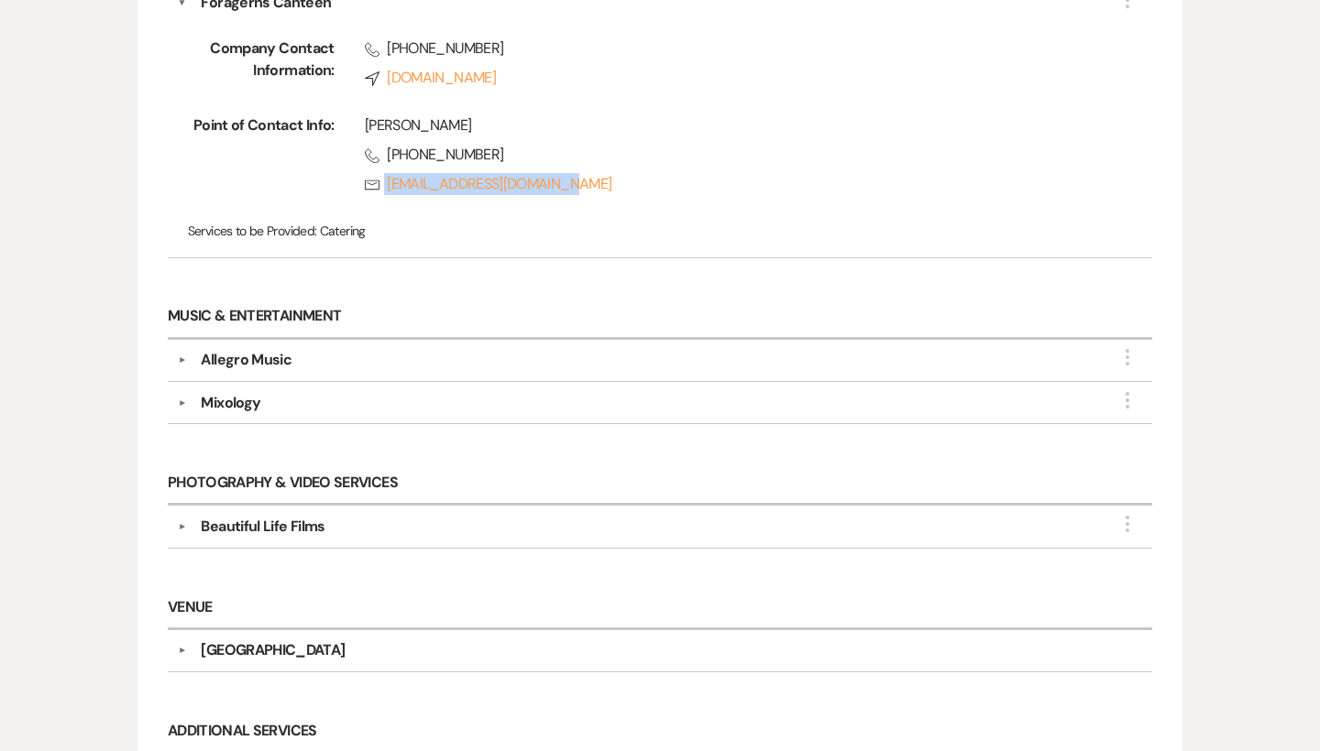
scroll to position [1181, 0]
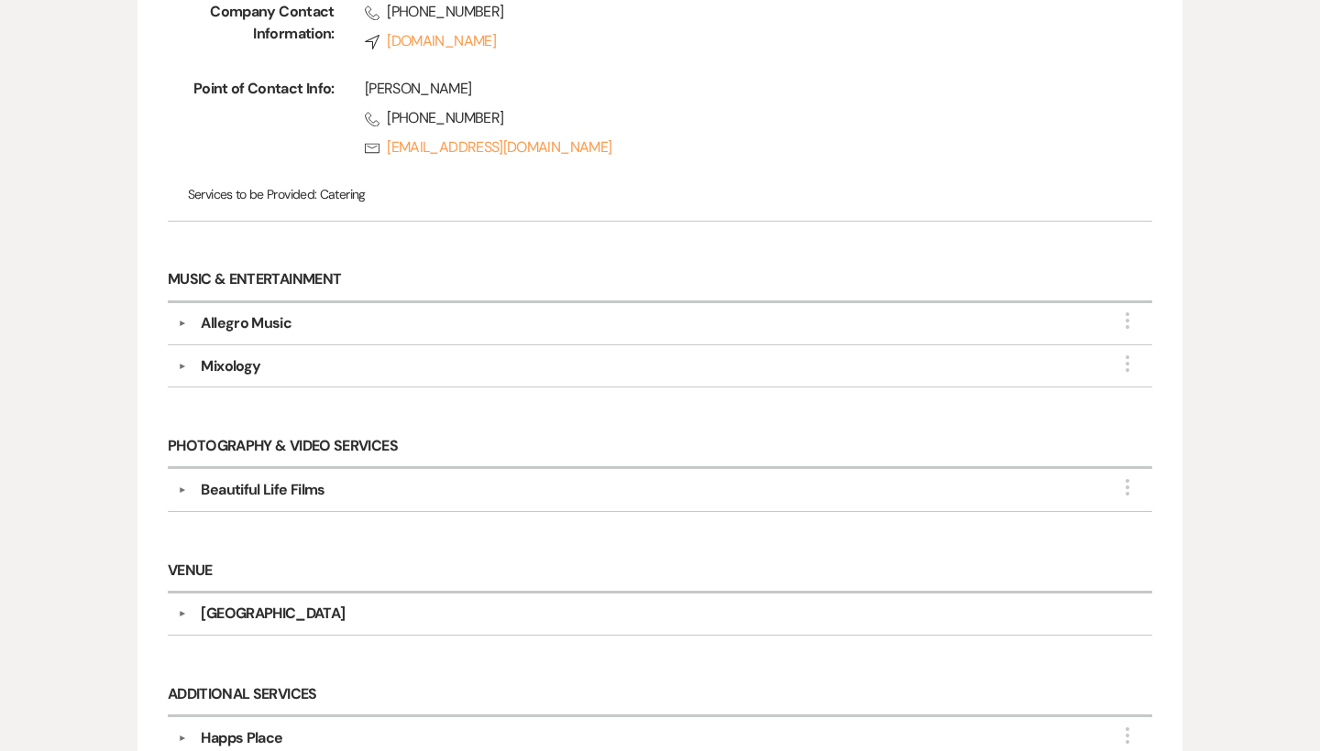
click at [269, 316] on div "Allegro Music" at bounding box center [246, 323] width 91 height 22
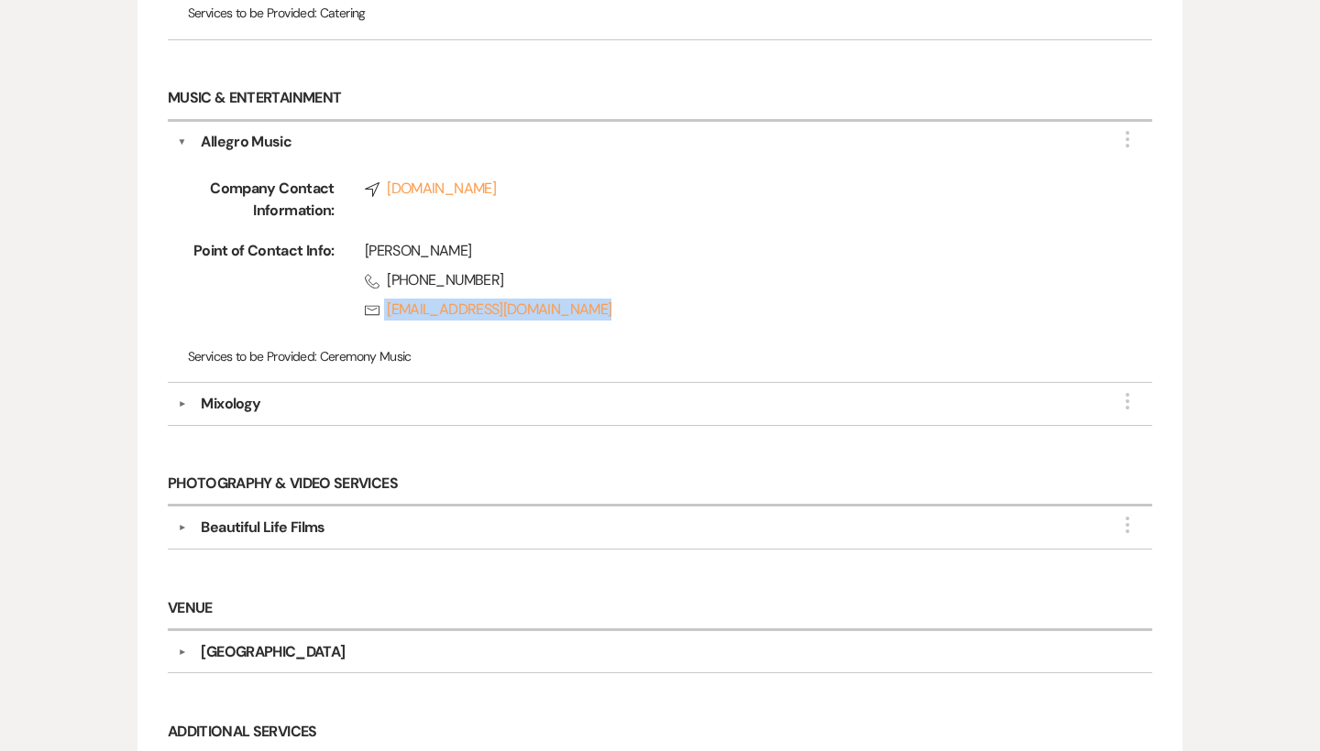
scroll to position [1404, 0]
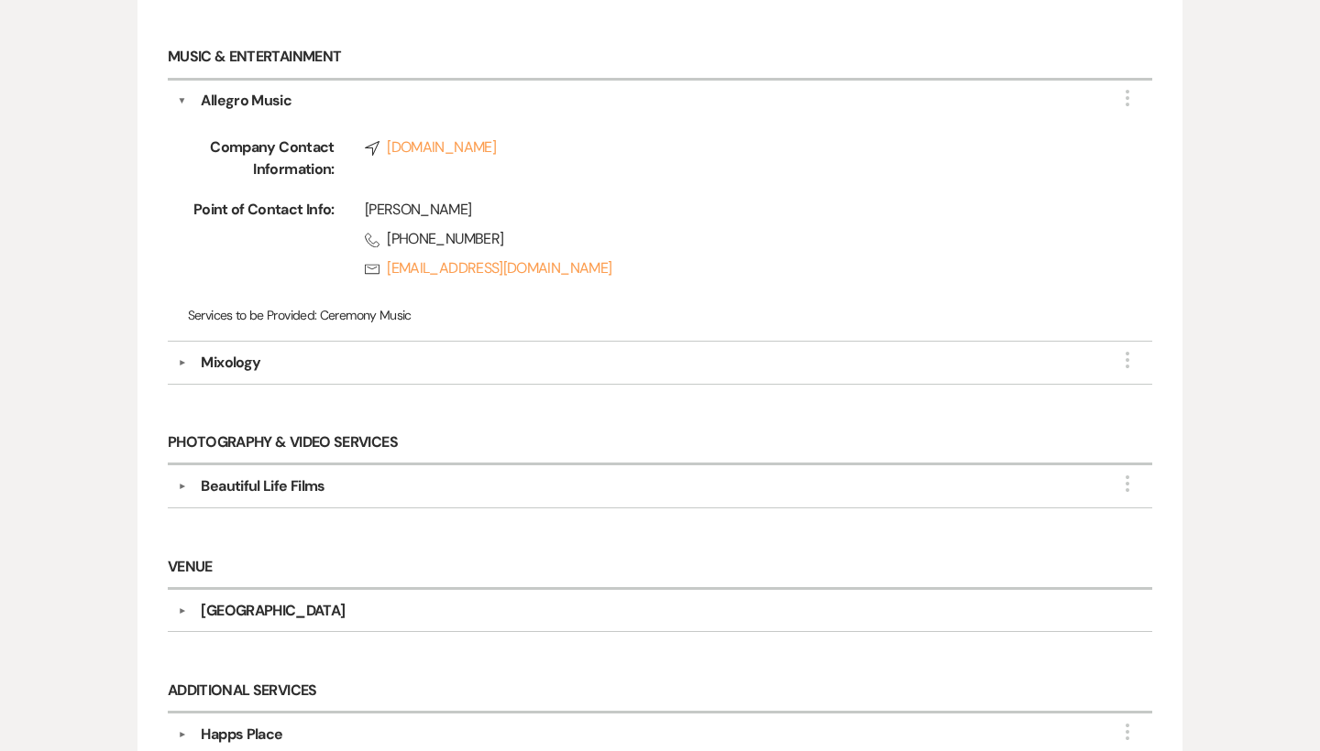
click at [240, 366] on div "Mixology" at bounding box center [231, 363] width 60 height 22
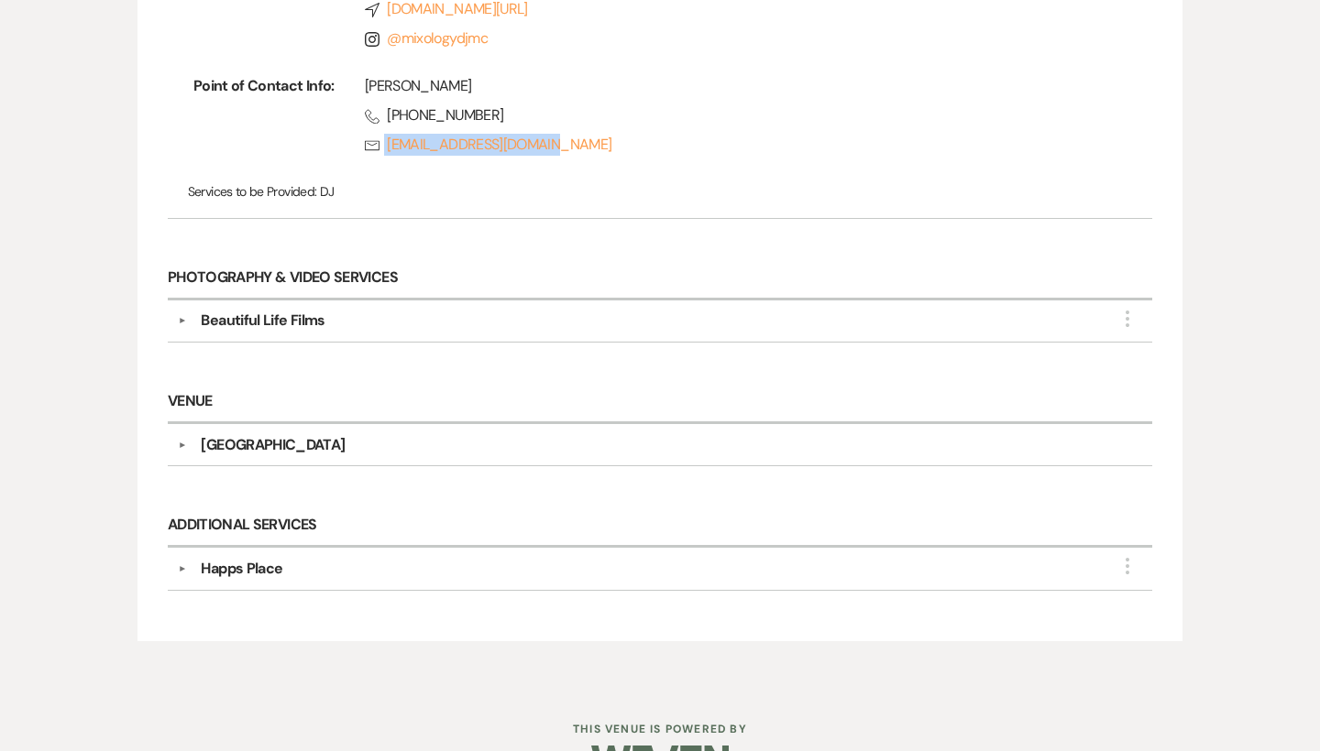
scroll to position [1884, 0]
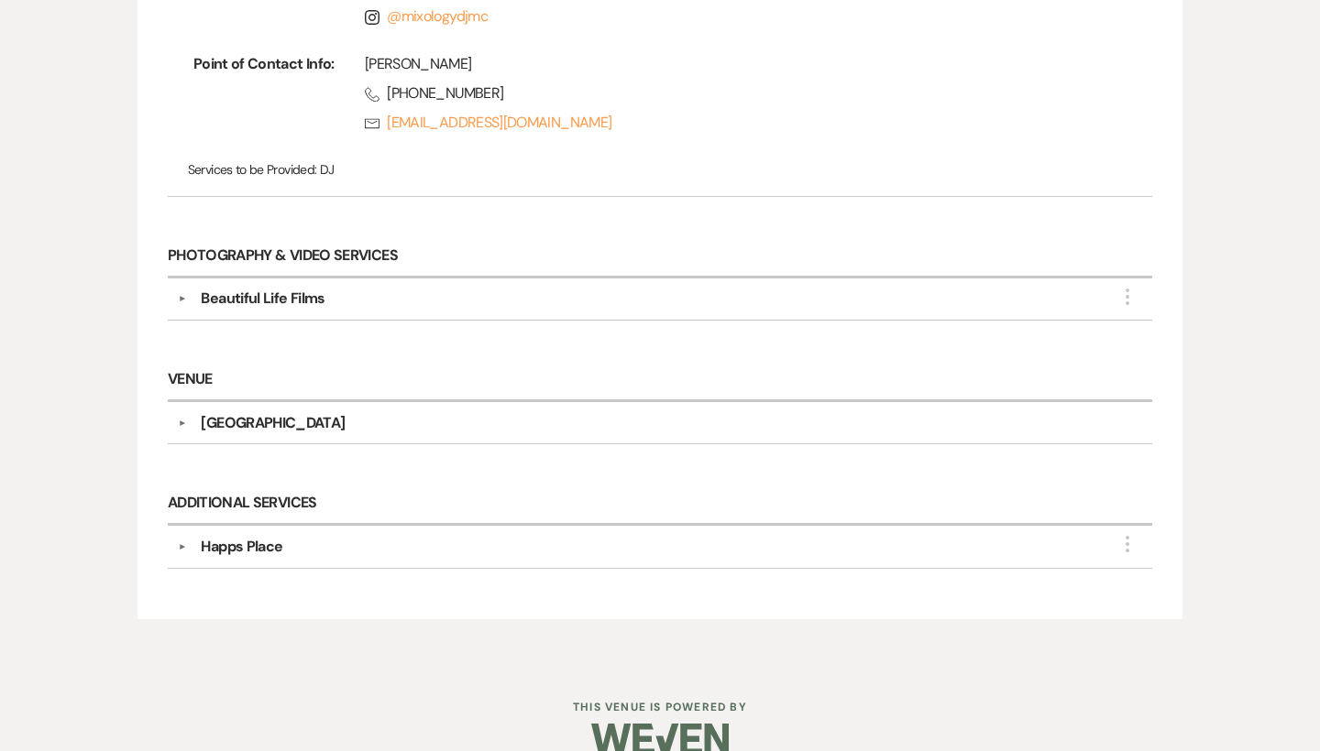
click at [308, 291] on div "Beautiful Life Films" at bounding box center [263, 299] width 124 height 22
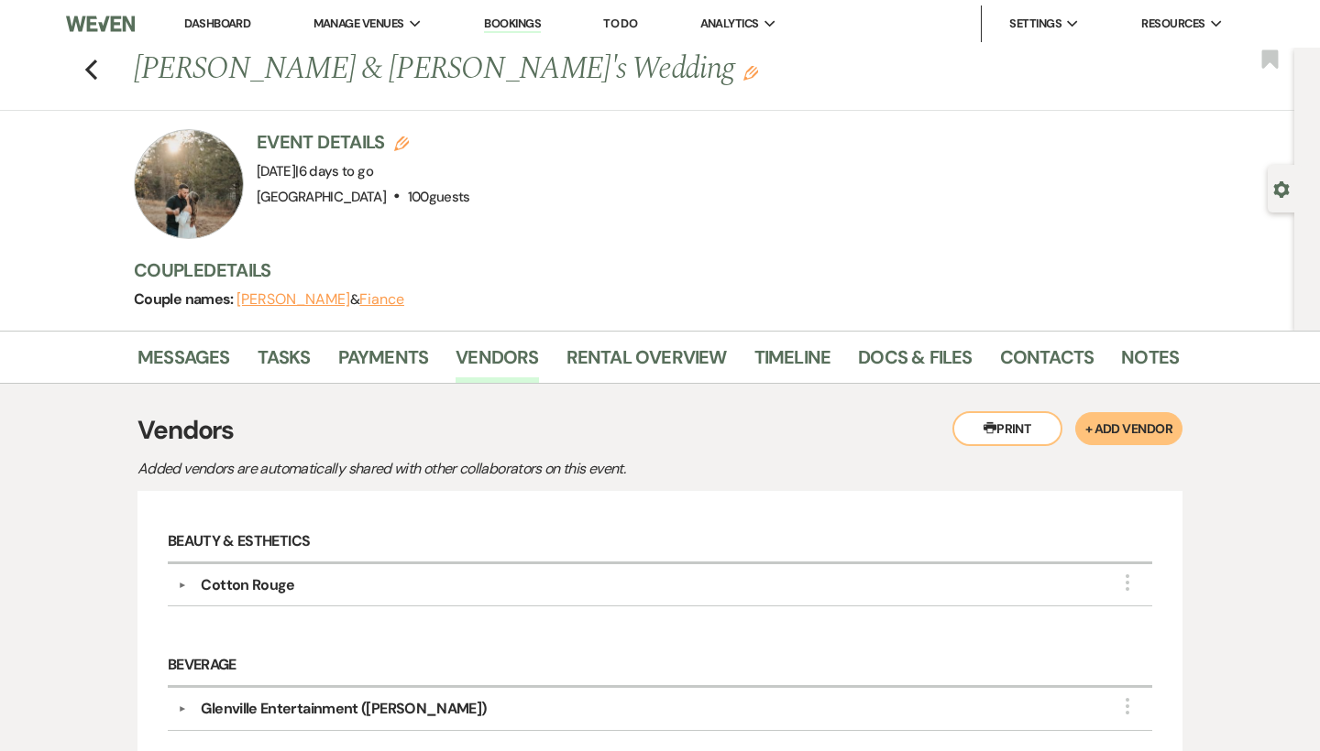
scroll to position [0, 0]
click at [935, 354] on link "Docs & Files" at bounding box center [915, 363] width 114 height 40
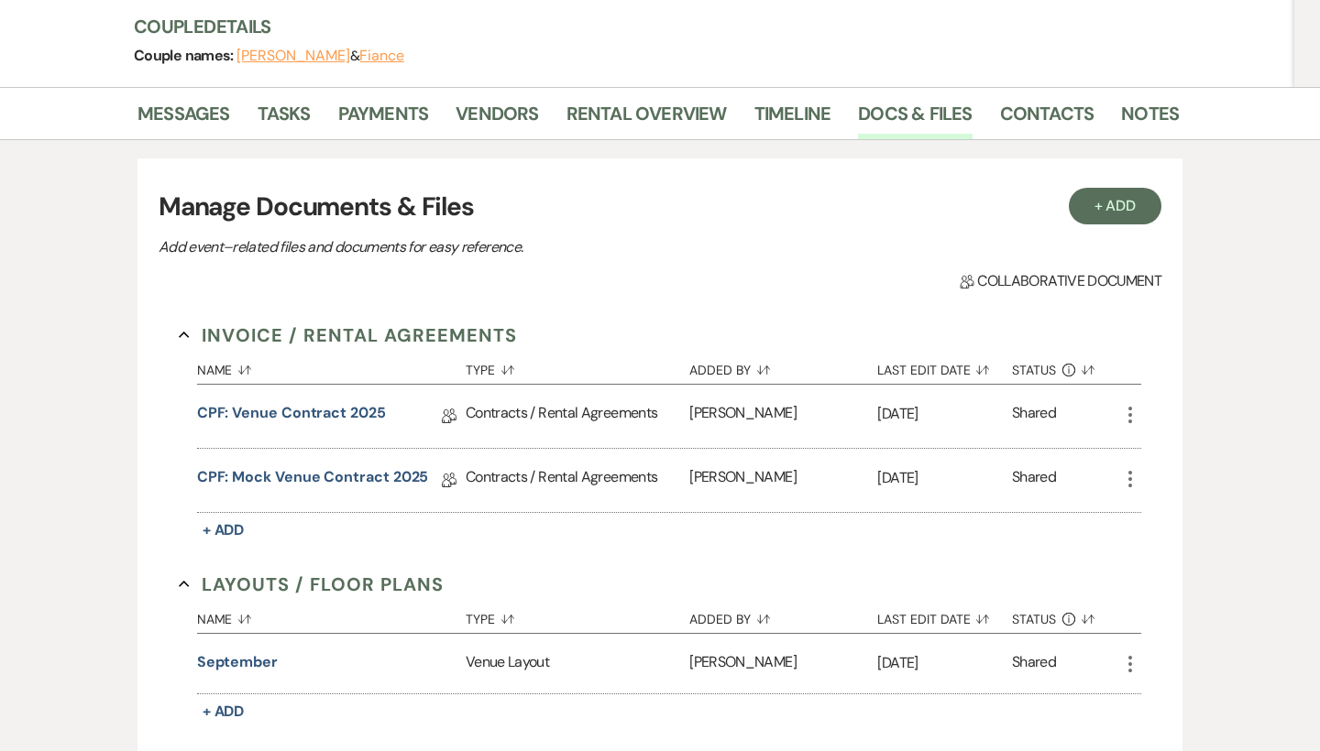
scroll to position [274, 0]
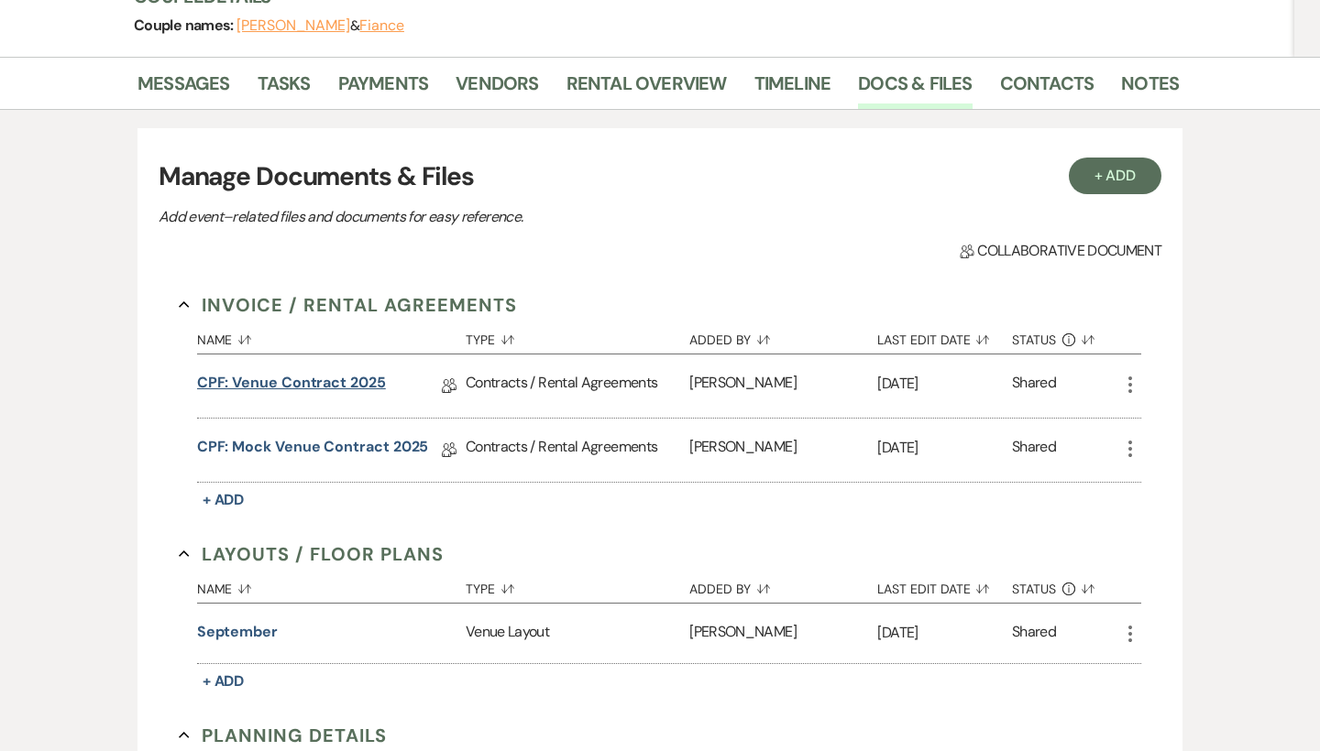
click at [275, 384] on link "CPF: Venue Contract 2025" at bounding box center [291, 386] width 189 height 28
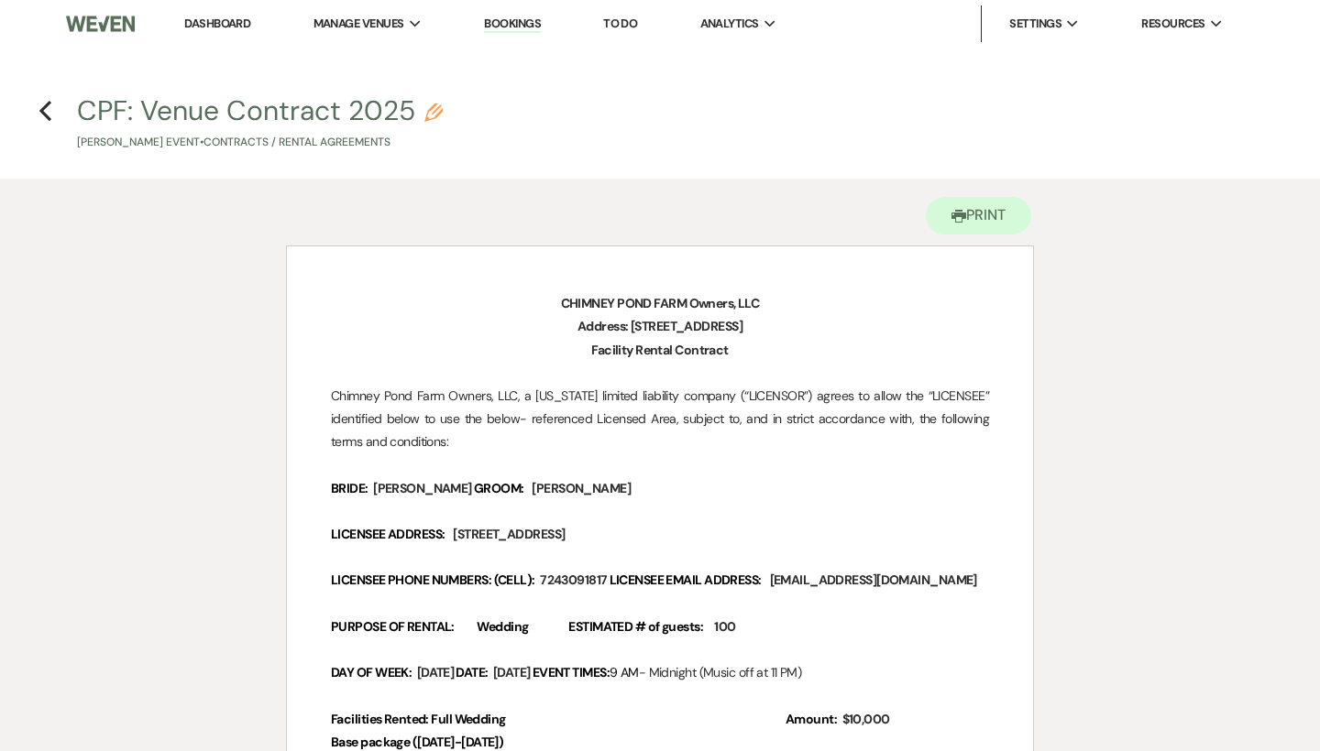
click at [239, 23] on link "Dashboard" at bounding box center [217, 24] width 66 height 16
